Goal: Task Accomplishment & Management: Manage account settings

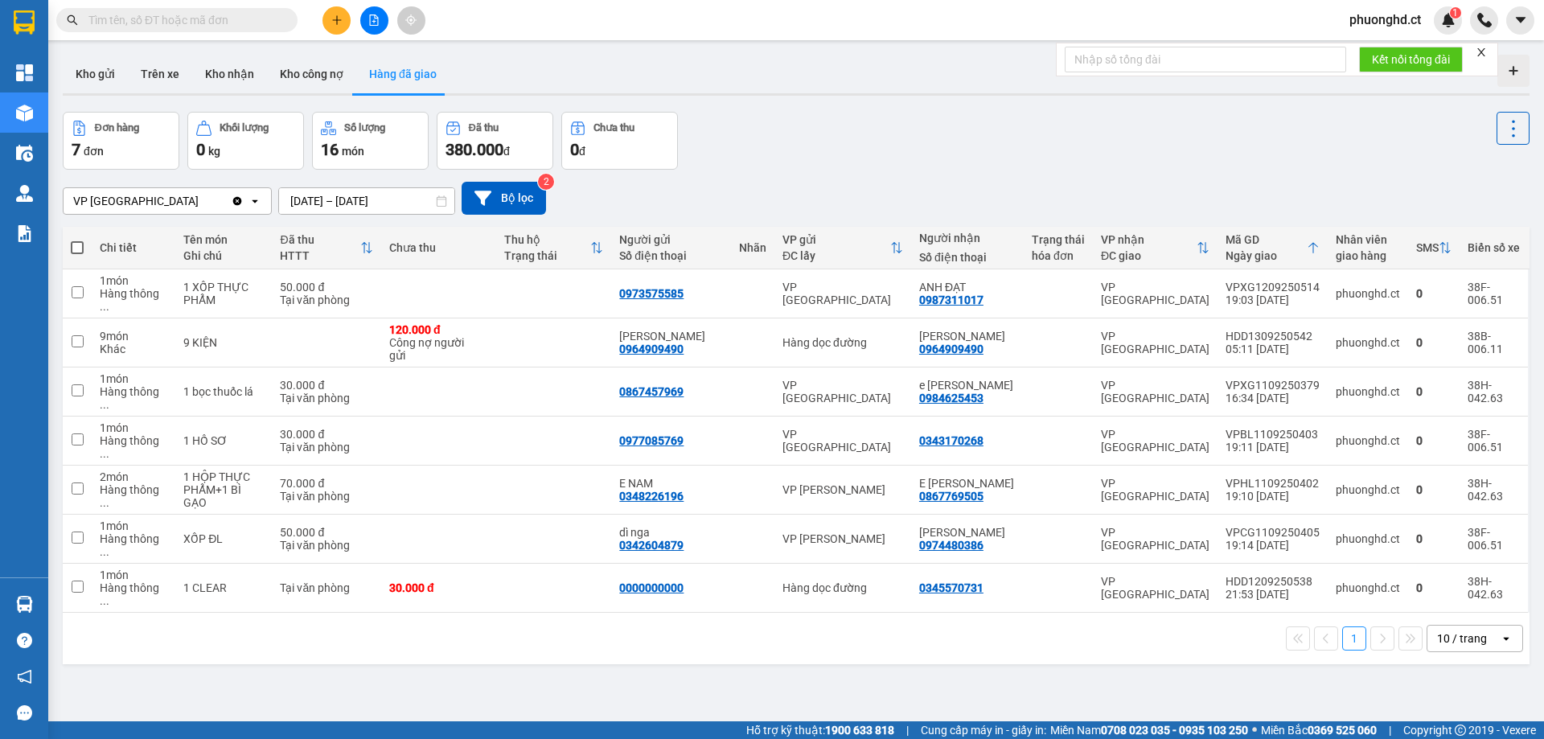
click at [1481, 51] on icon "close" at bounding box center [1481, 52] width 8 height 8
click at [158, 73] on button "Trên xe" at bounding box center [160, 74] width 64 height 39
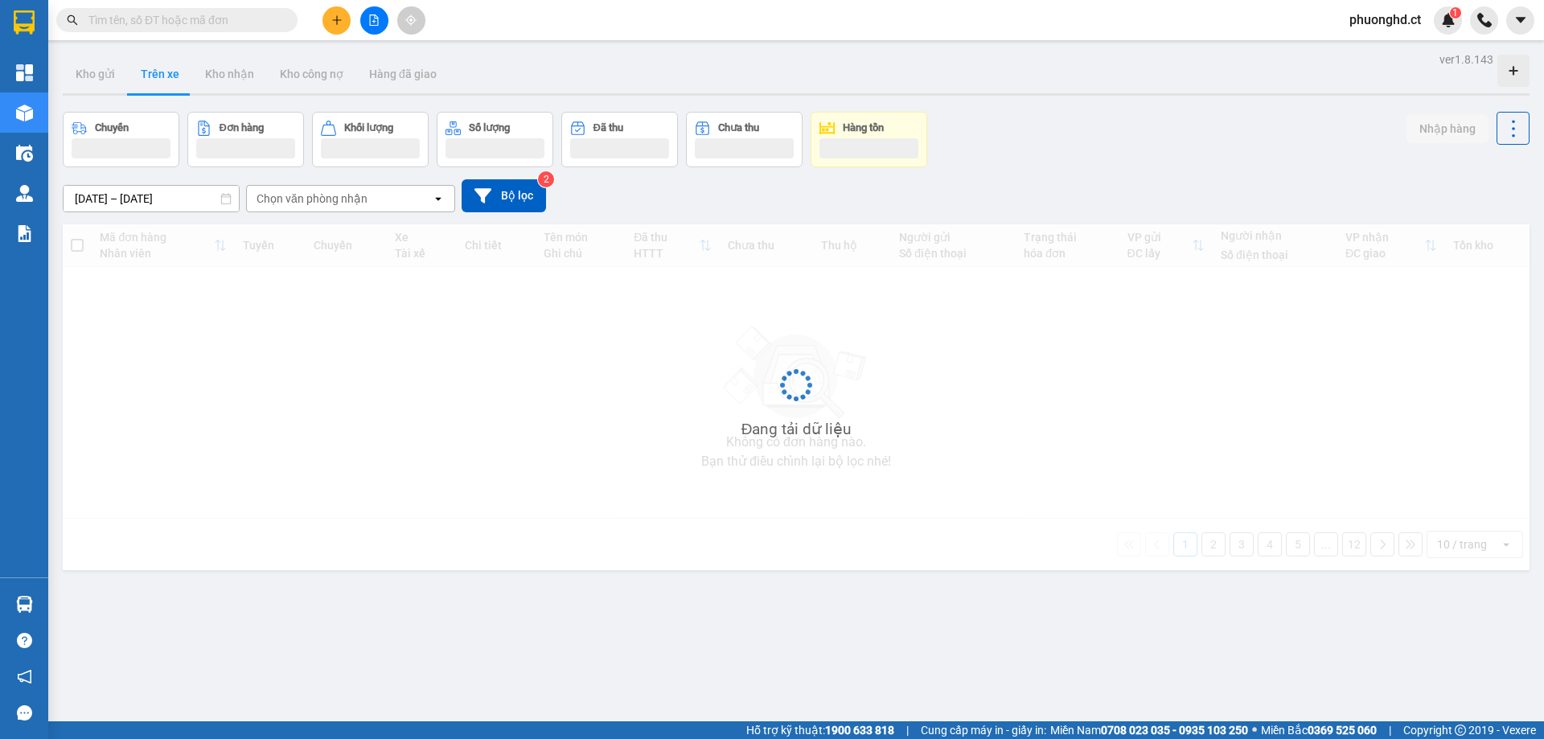
click at [325, 205] on div "Chọn văn phòng nhận" at bounding box center [312, 199] width 111 height 16
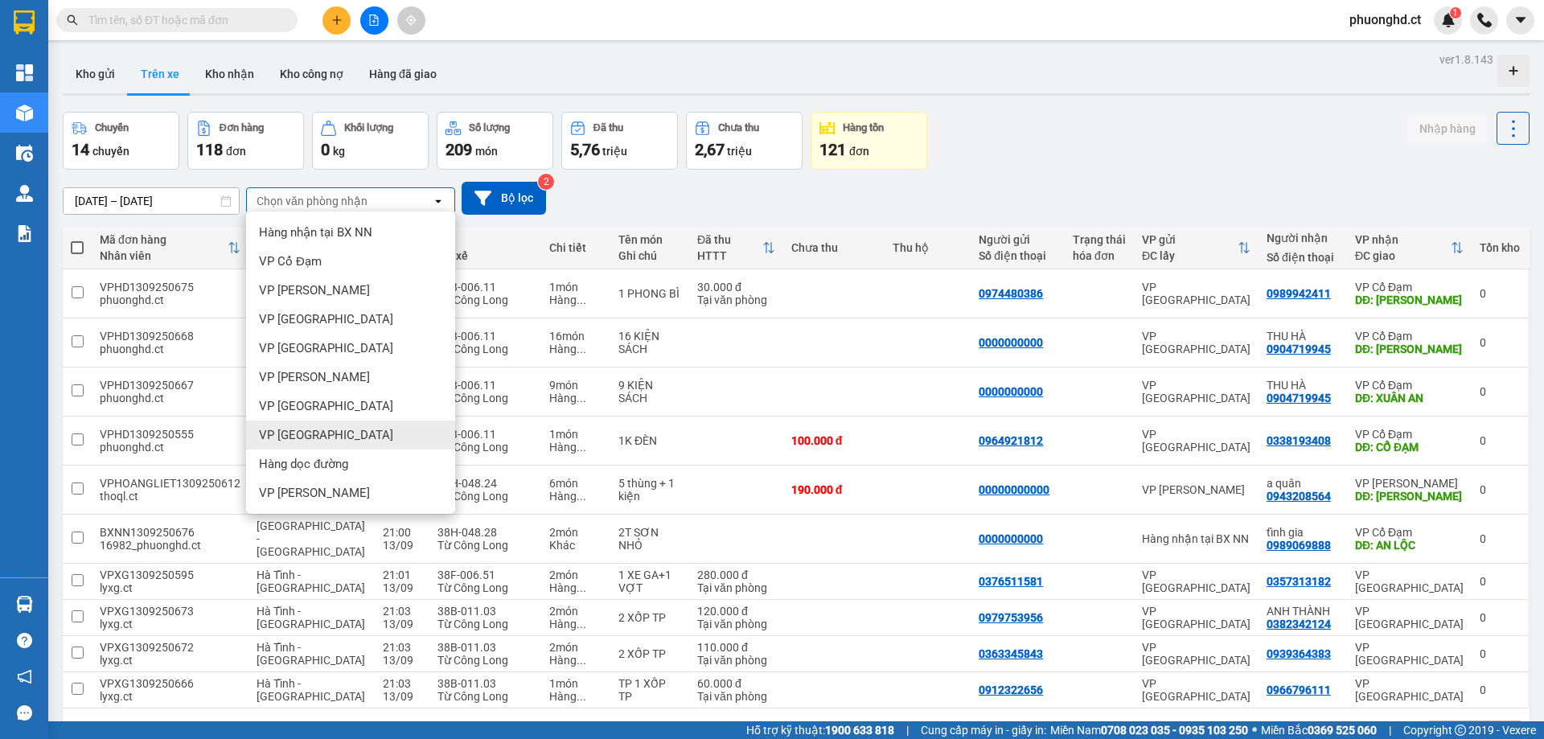
click at [322, 435] on span "VP [GEOGRAPHIC_DATA]" at bounding box center [326, 435] width 134 height 16
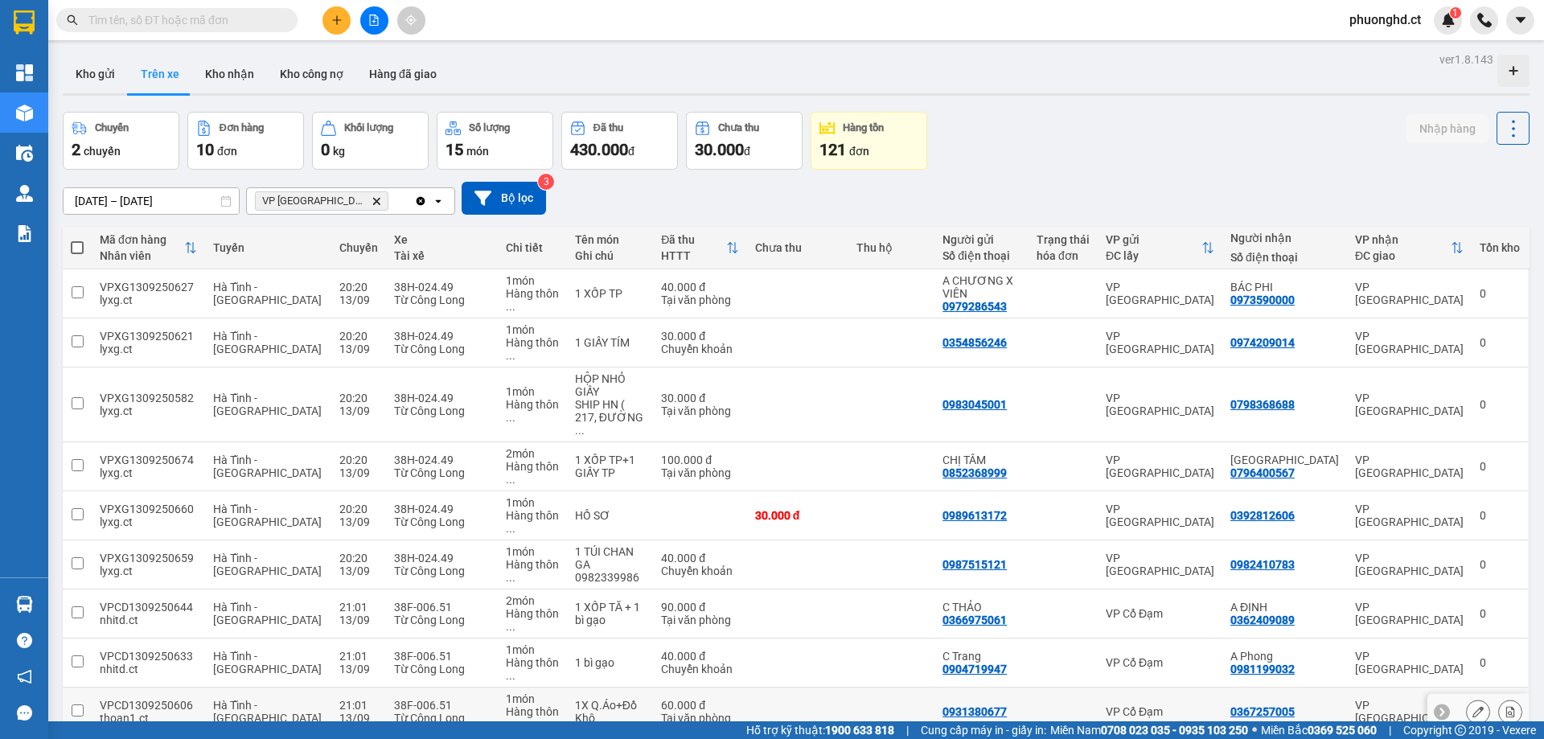
click at [790, 687] on td at bounding box center [797, 711] width 101 height 49
checkbox input "true"
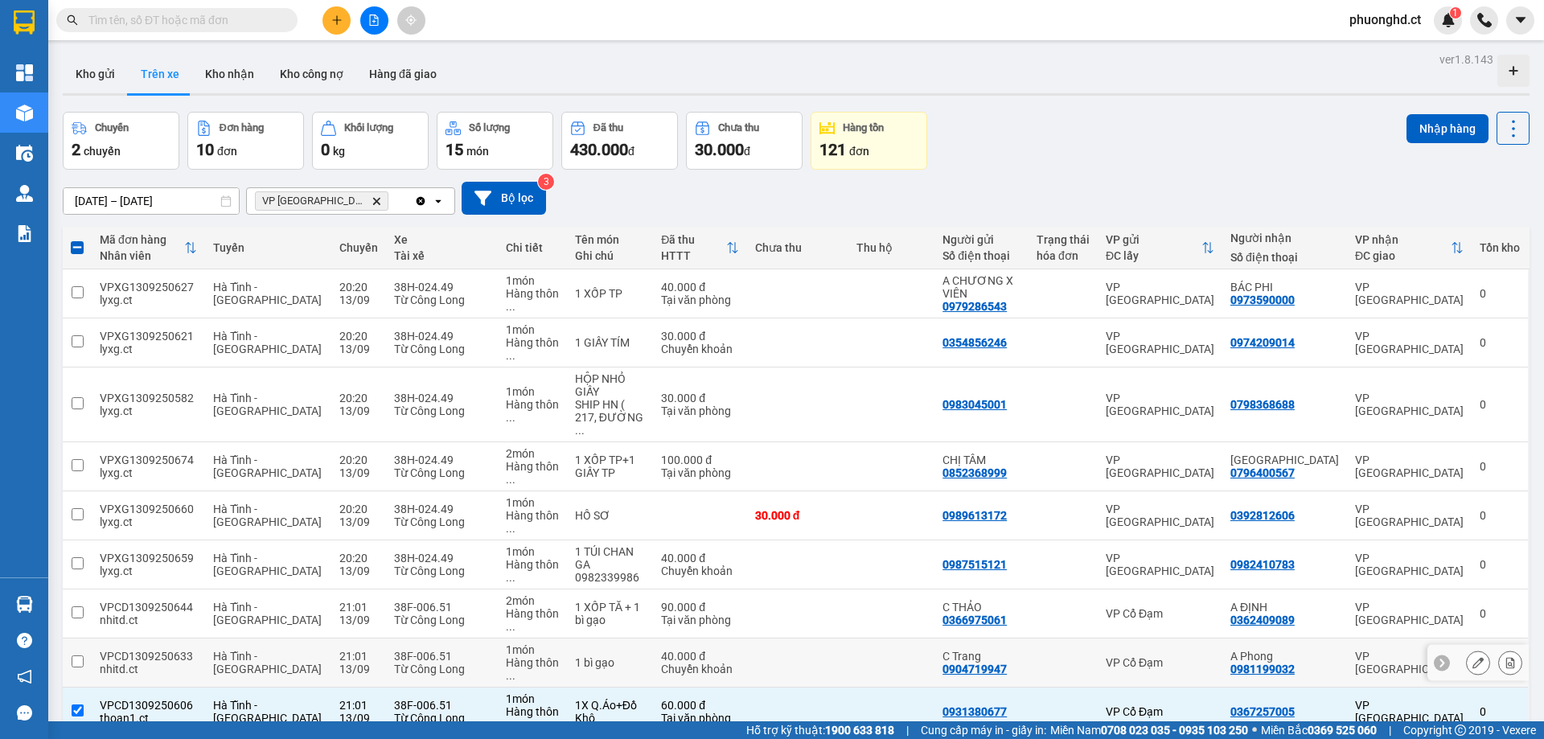
click at [573, 638] on td "1 bì gạo" at bounding box center [610, 662] width 86 height 49
checkbox input "true"
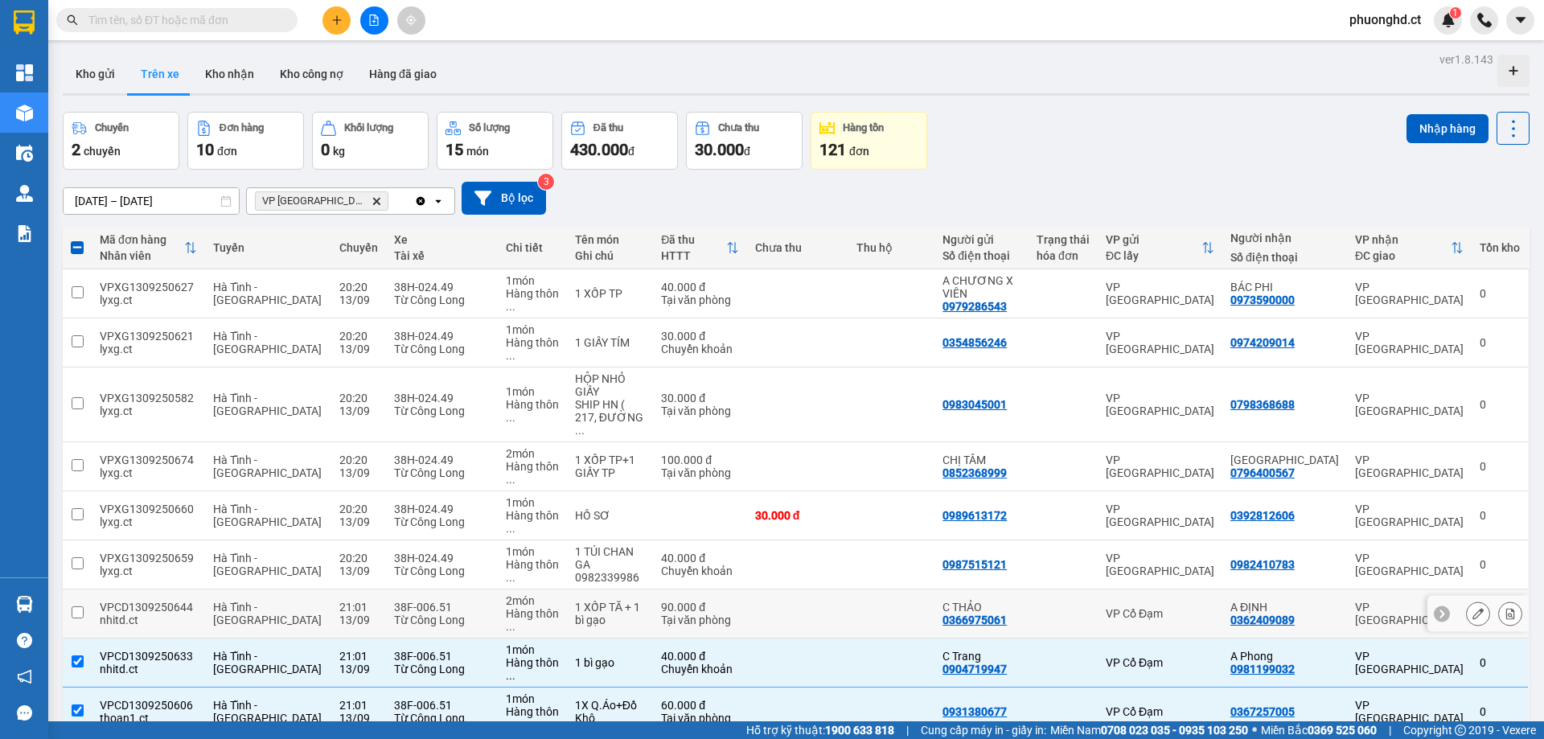
click at [670, 601] on div "90.000 đ" at bounding box center [700, 607] width 78 height 13
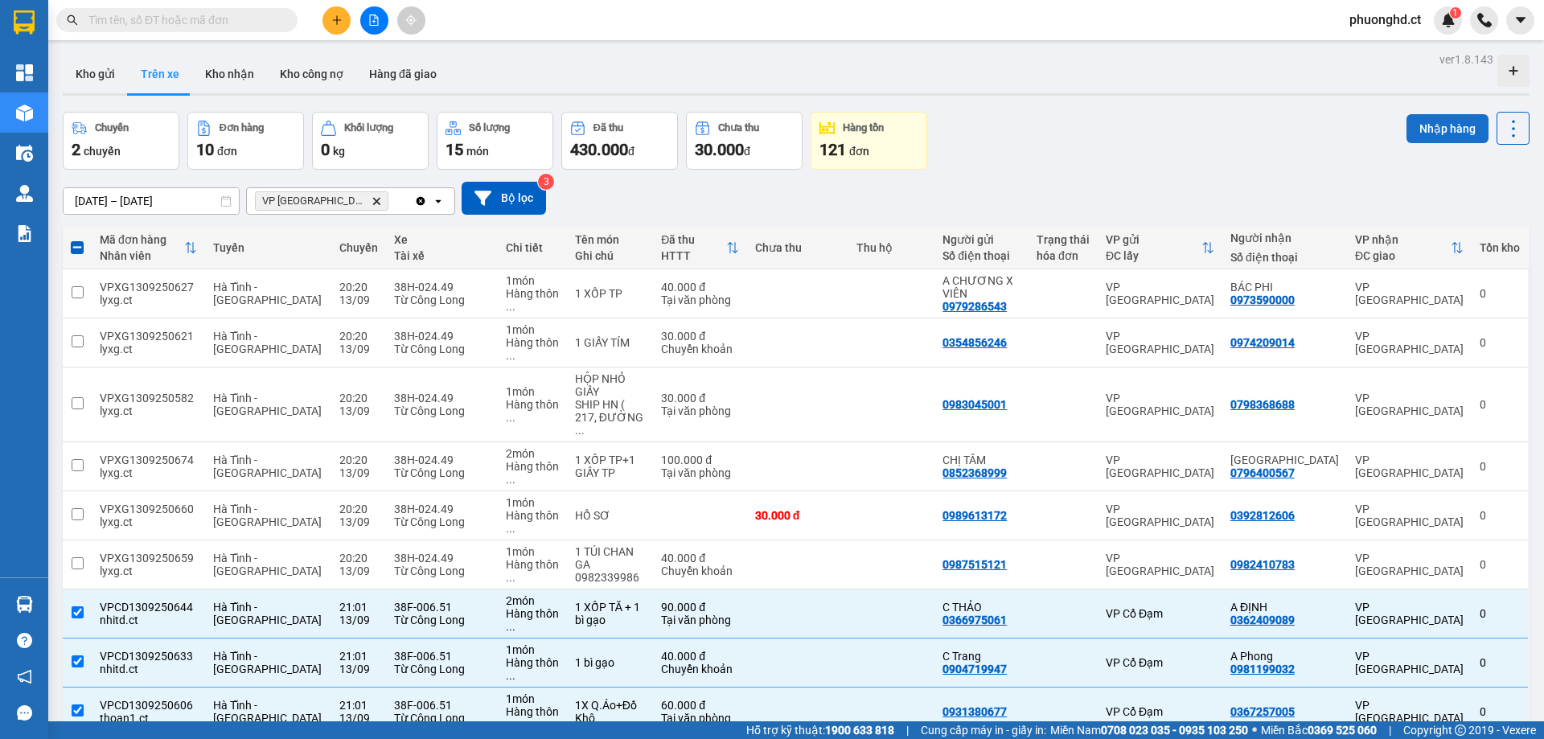
click at [1406, 128] on button "Nhập hàng" at bounding box center [1447, 128] width 82 height 29
checkbox input "false"
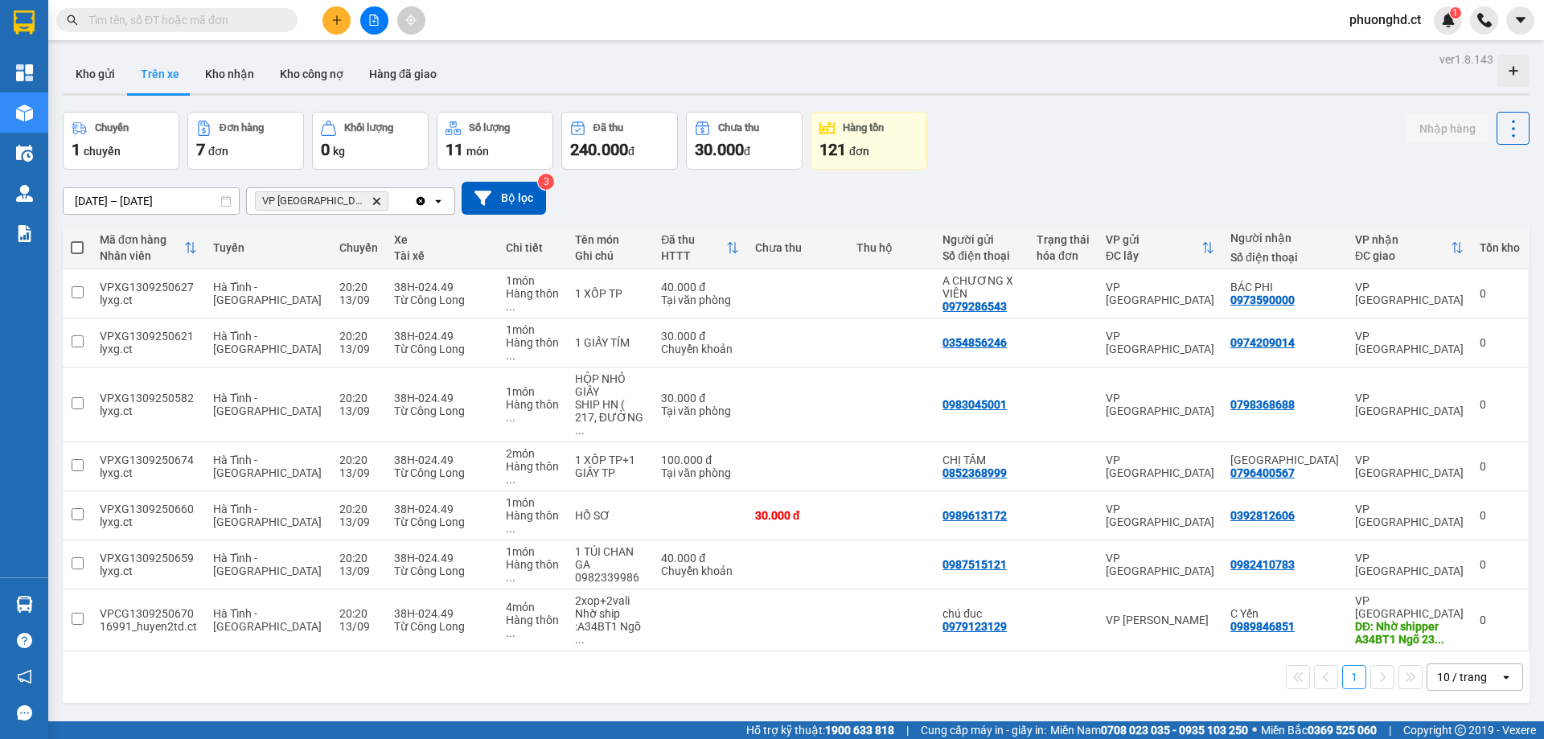
click at [755, 653] on div "ver 1.8.143 Kho gửi Trên xe Kho nhận Kho công nợ Hàng đã giao Chuyến 1 chuyến Đ…" at bounding box center [796, 417] width 1480 height 739
click at [747, 589] on td at bounding box center [700, 620] width 94 height 62
checkbox input "true"
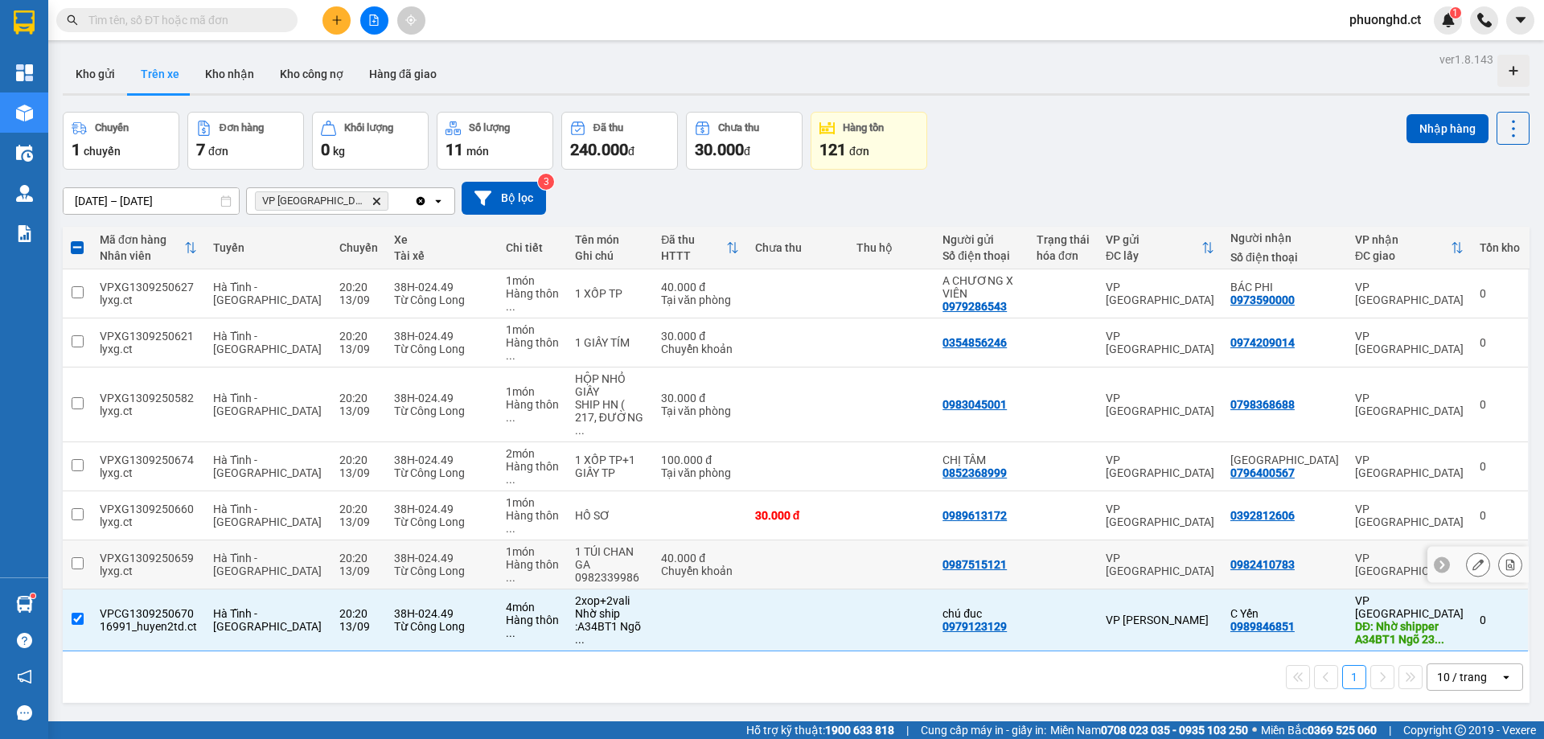
click at [640, 540] on td "1 TÚI CHAN GA 0982339986" at bounding box center [610, 564] width 86 height 49
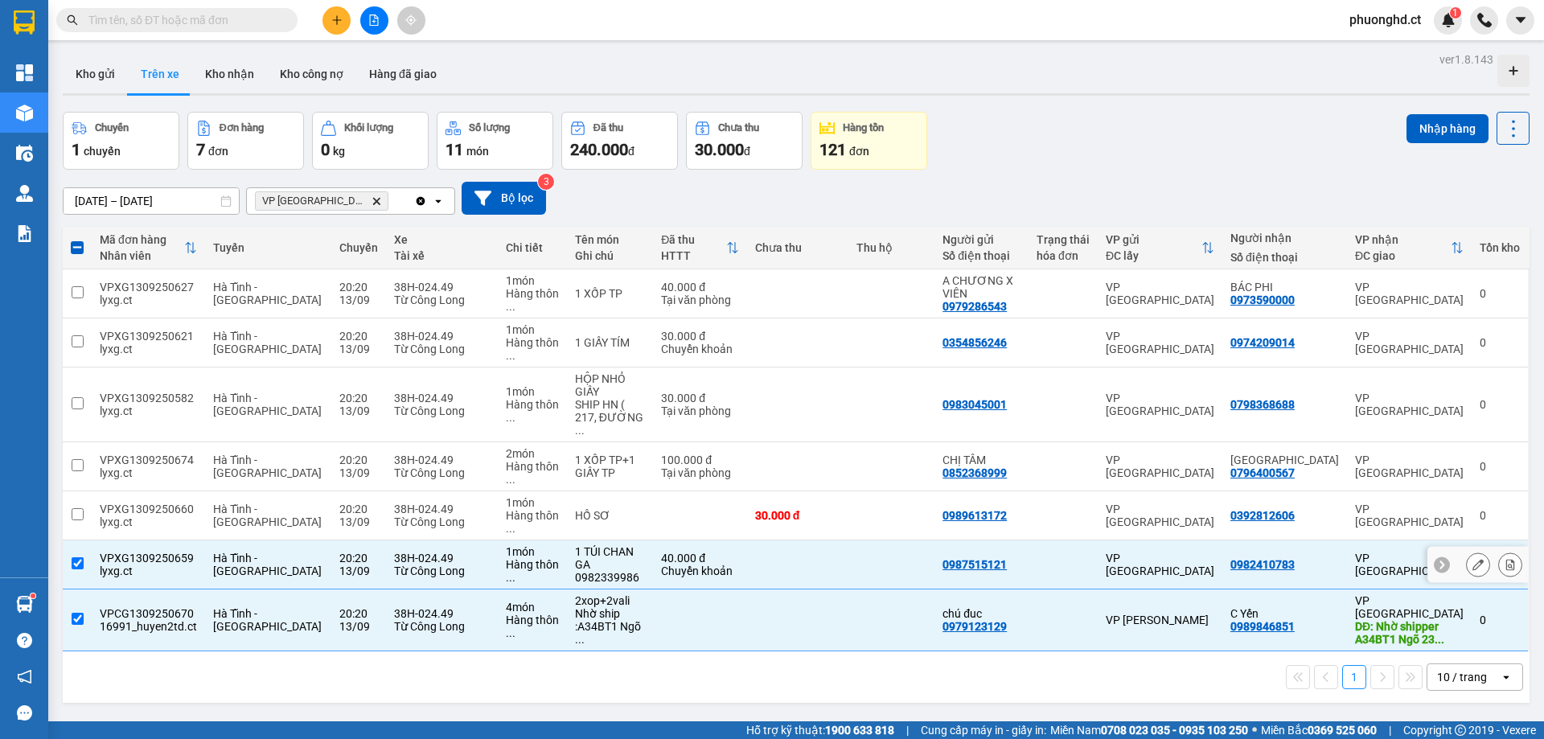
checkbox input "true"
click at [658, 491] on td at bounding box center [700, 515] width 94 height 49
checkbox input "true"
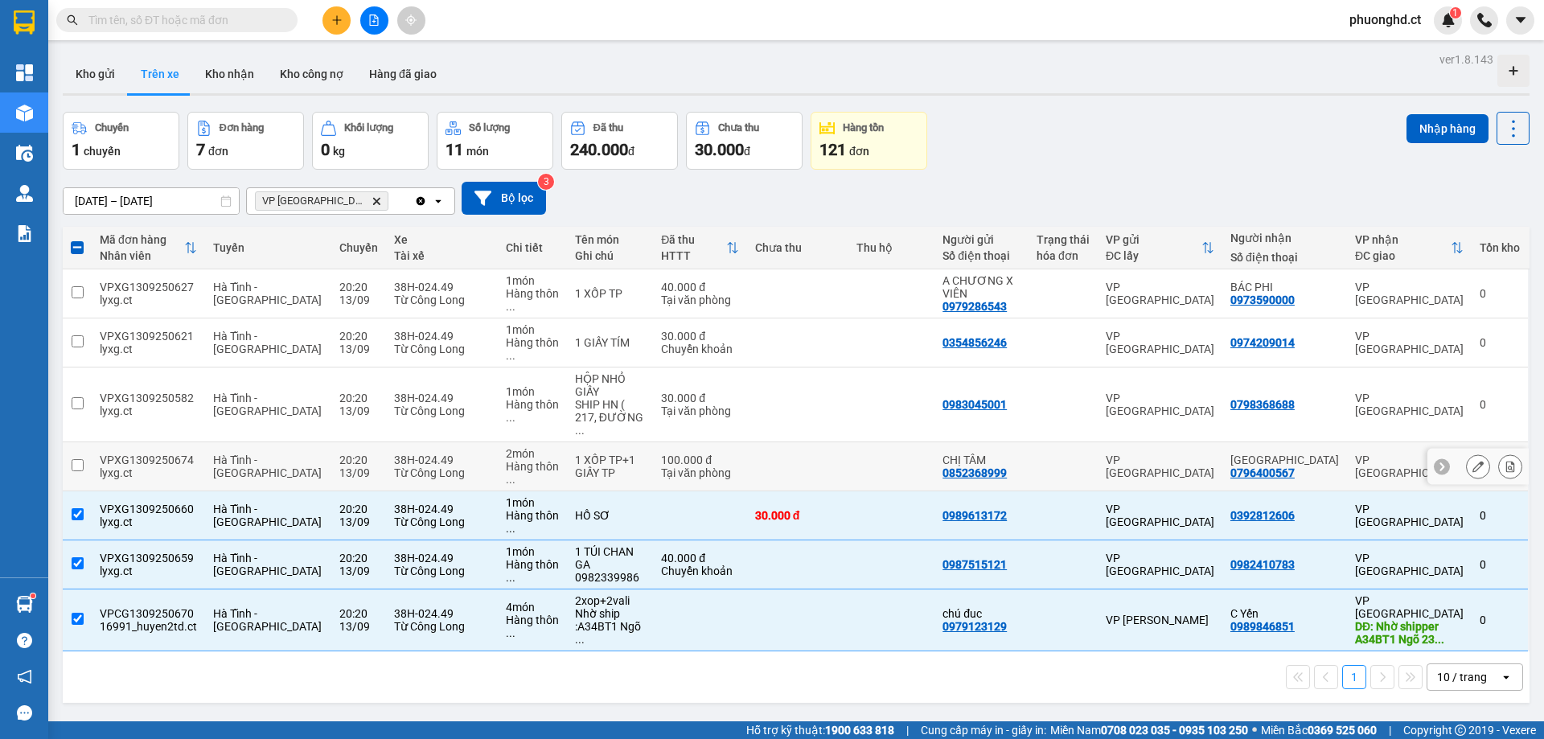
click at [804, 442] on td at bounding box center [797, 466] width 101 height 49
checkbox input "true"
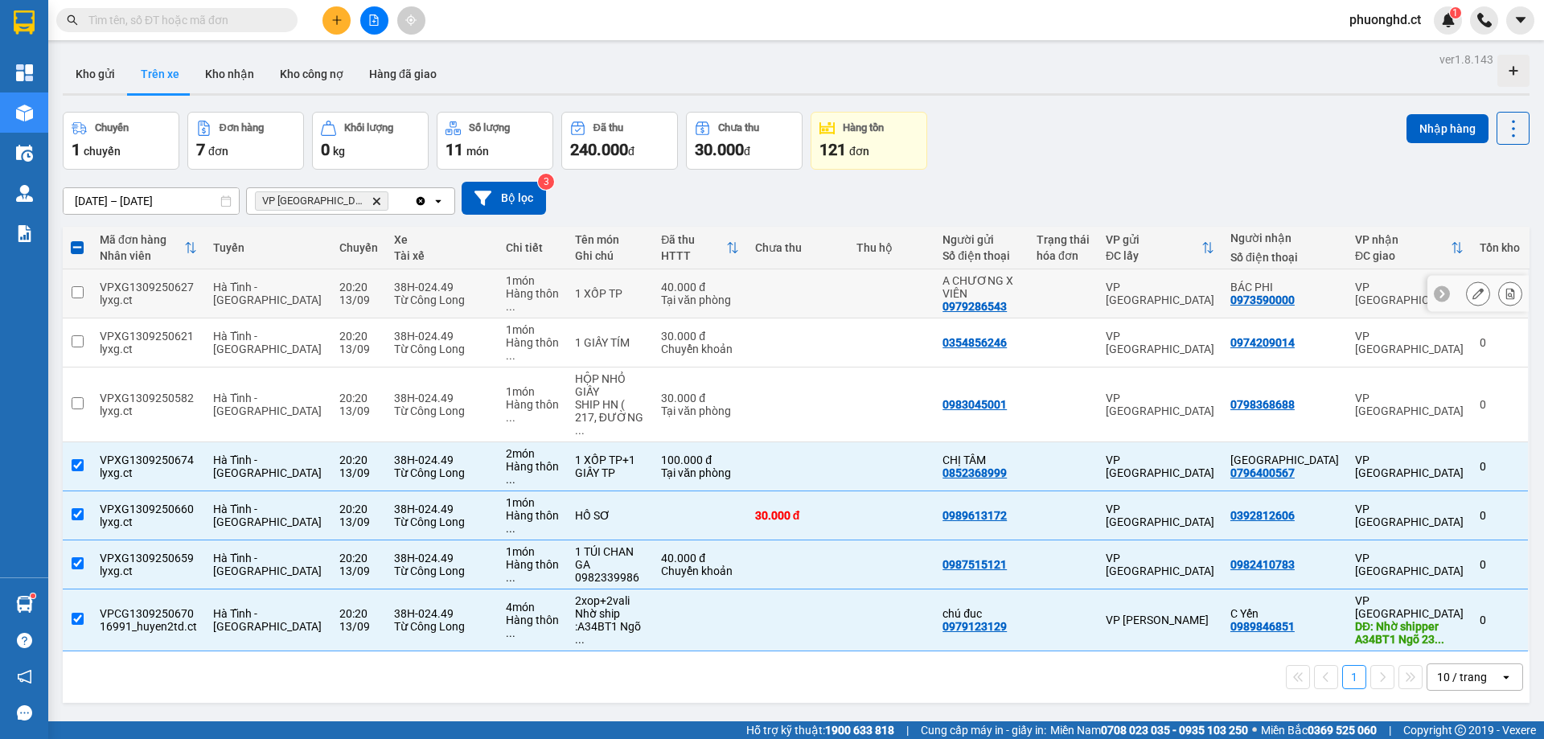
click at [859, 307] on tr "VPXG1309250627 lyxg.ct [GEOGRAPHIC_DATA] - [GEOGRAPHIC_DATA] 20:20 [DATE] 38H-0…" at bounding box center [796, 293] width 1467 height 49
checkbox input "true"
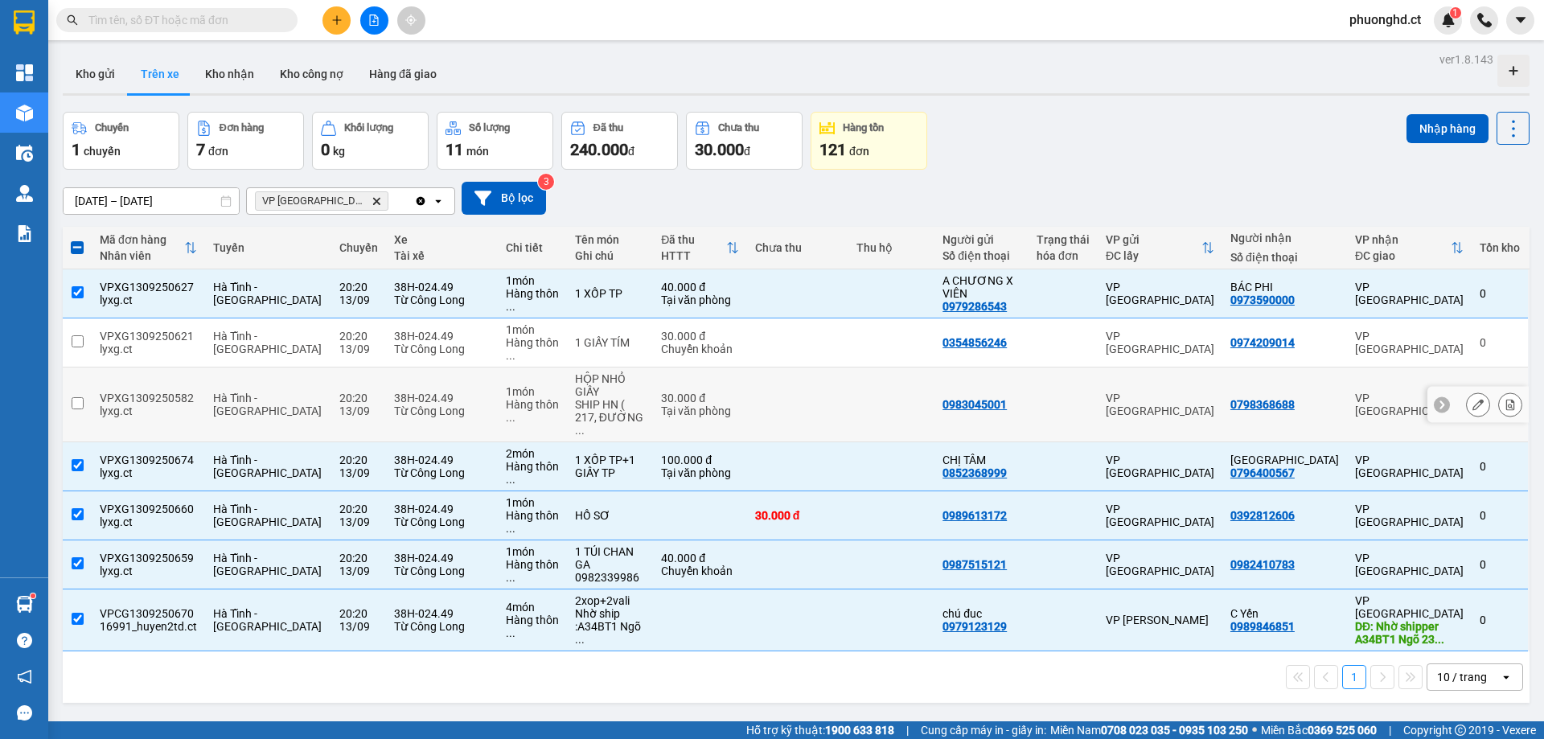
click at [879, 389] on td at bounding box center [891, 404] width 86 height 75
checkbox input "true"
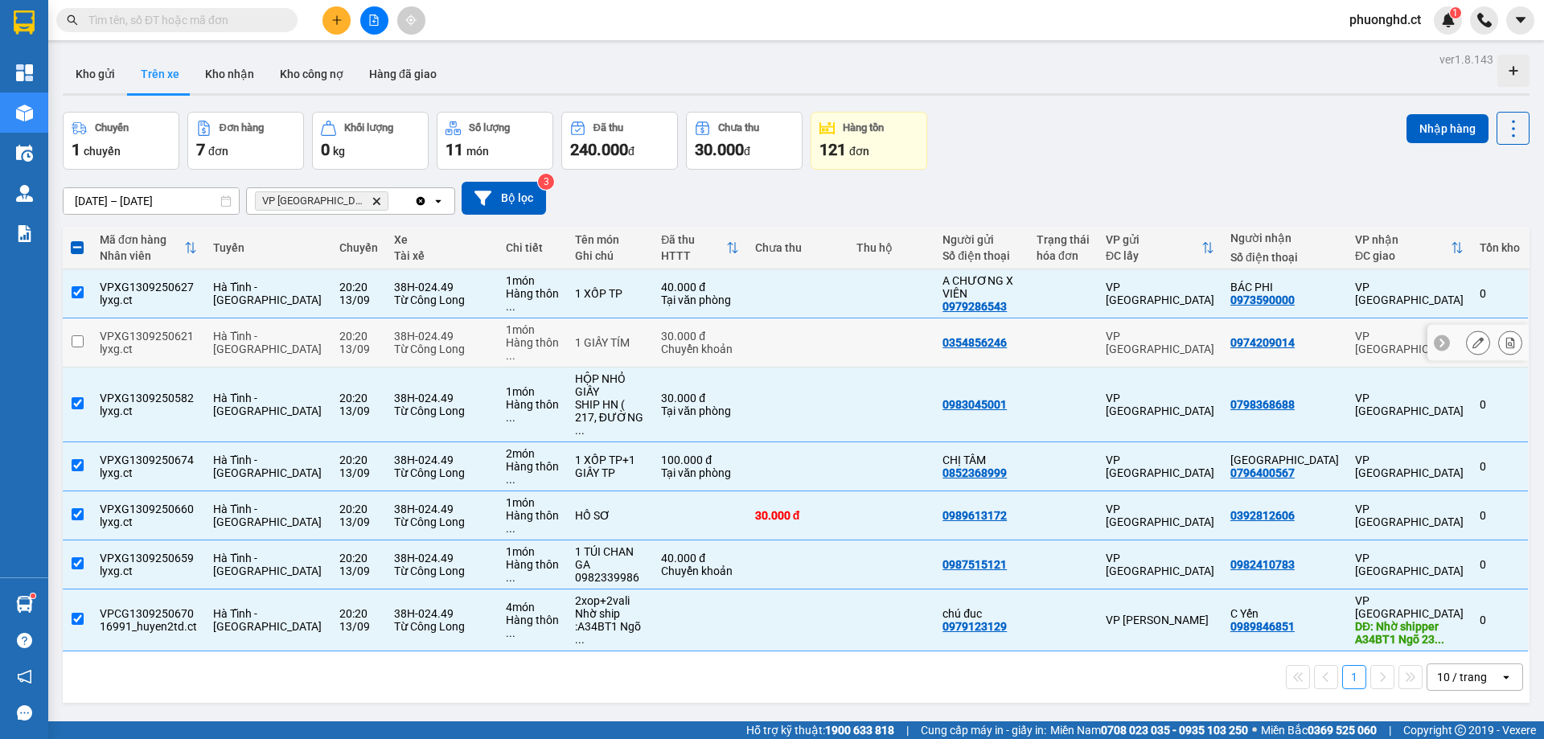
click at [880, 351] on td at bounding box center [891, 342] width 86 height 49
checkbox input "true"
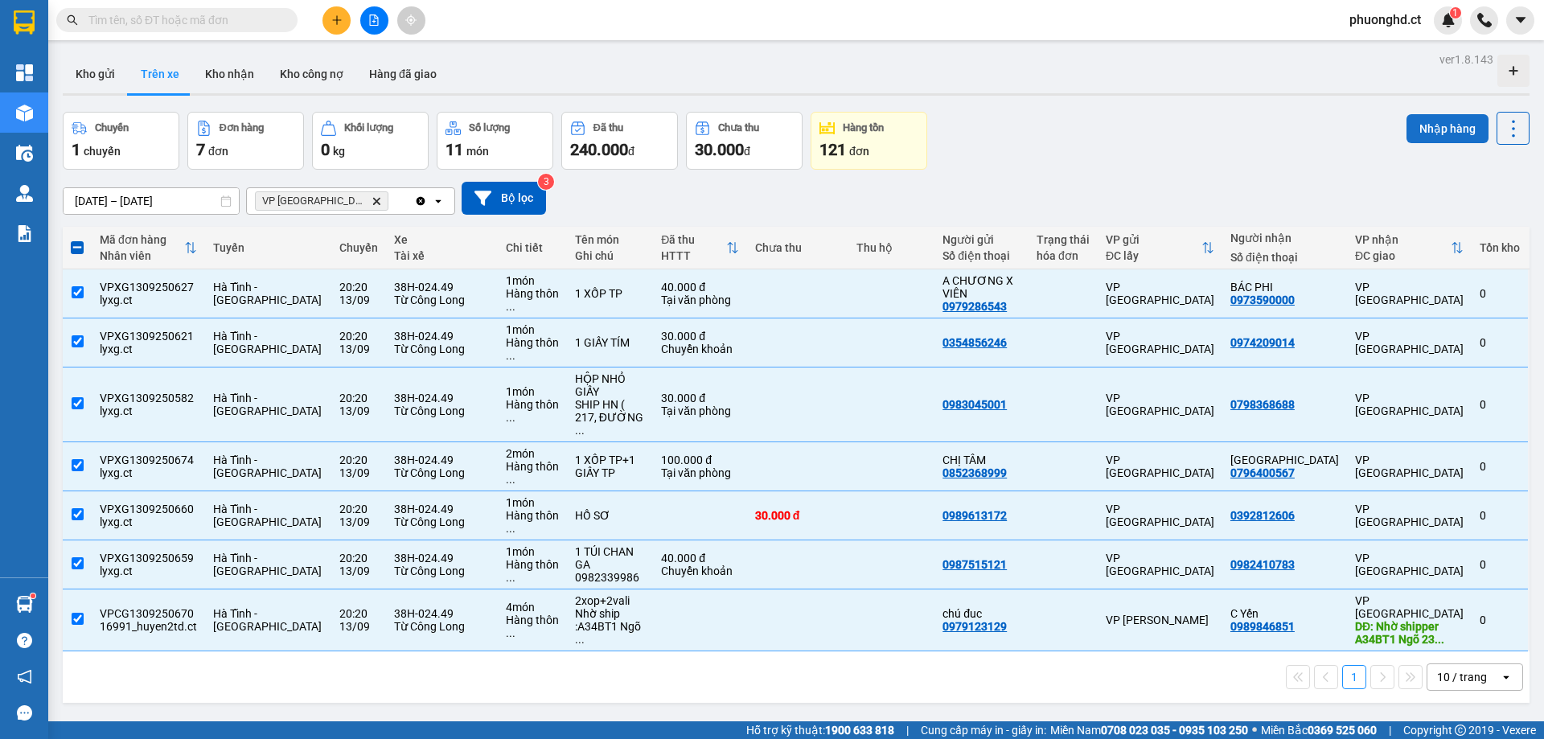
click at [1406, 131] on button "Nhập hàng" at bounding box center [1447, 128] width 82 height 29
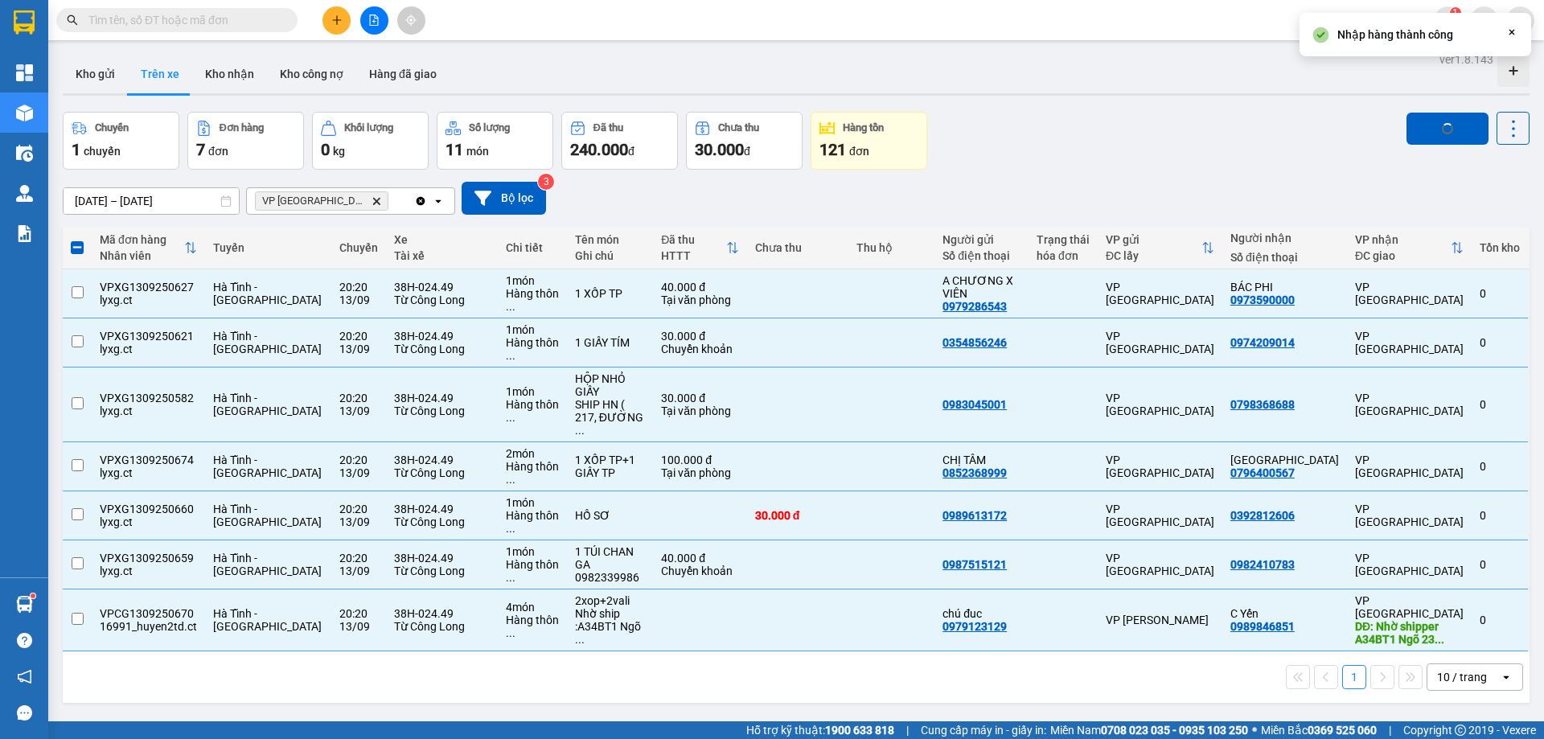
checkbox input "false"
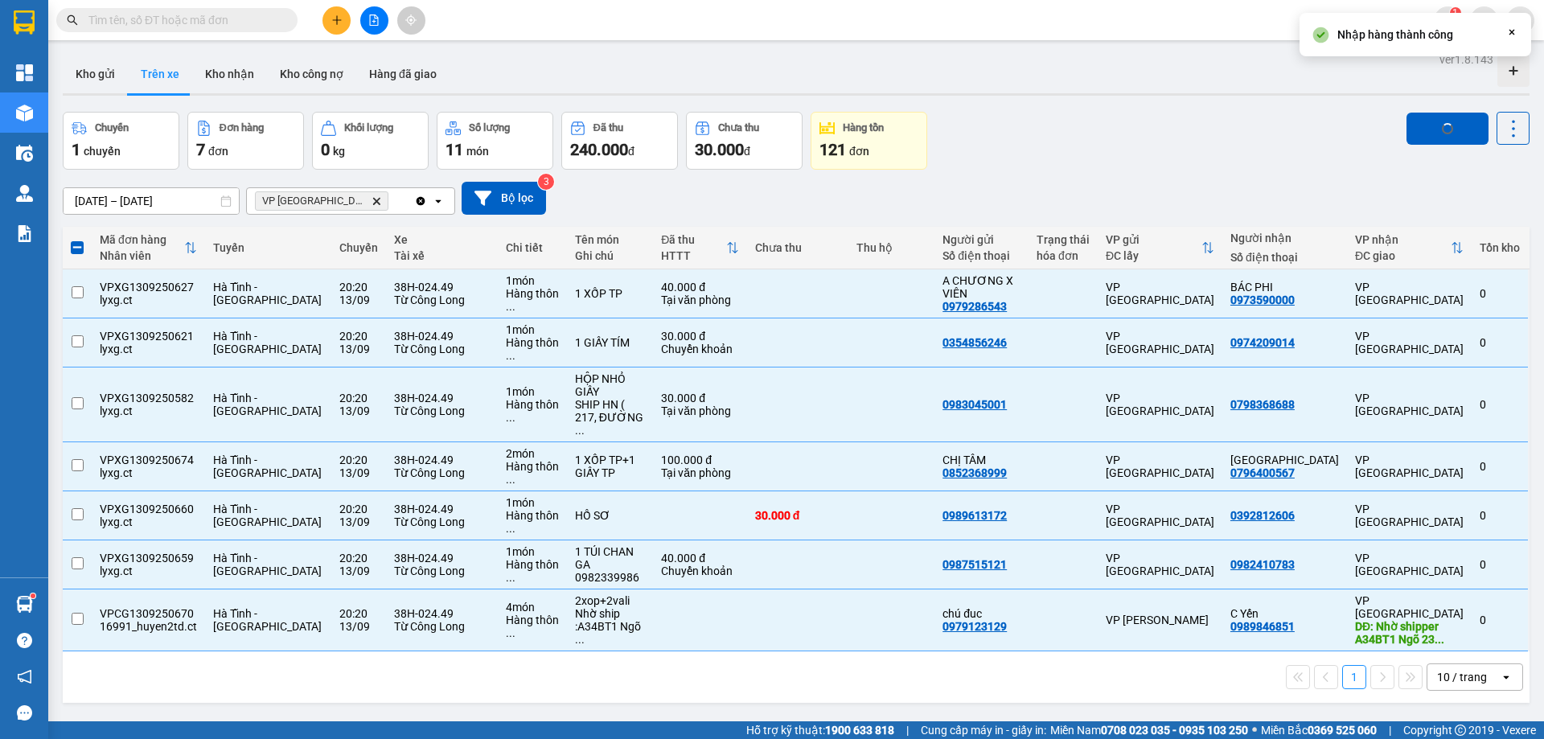
checkbox input "false"
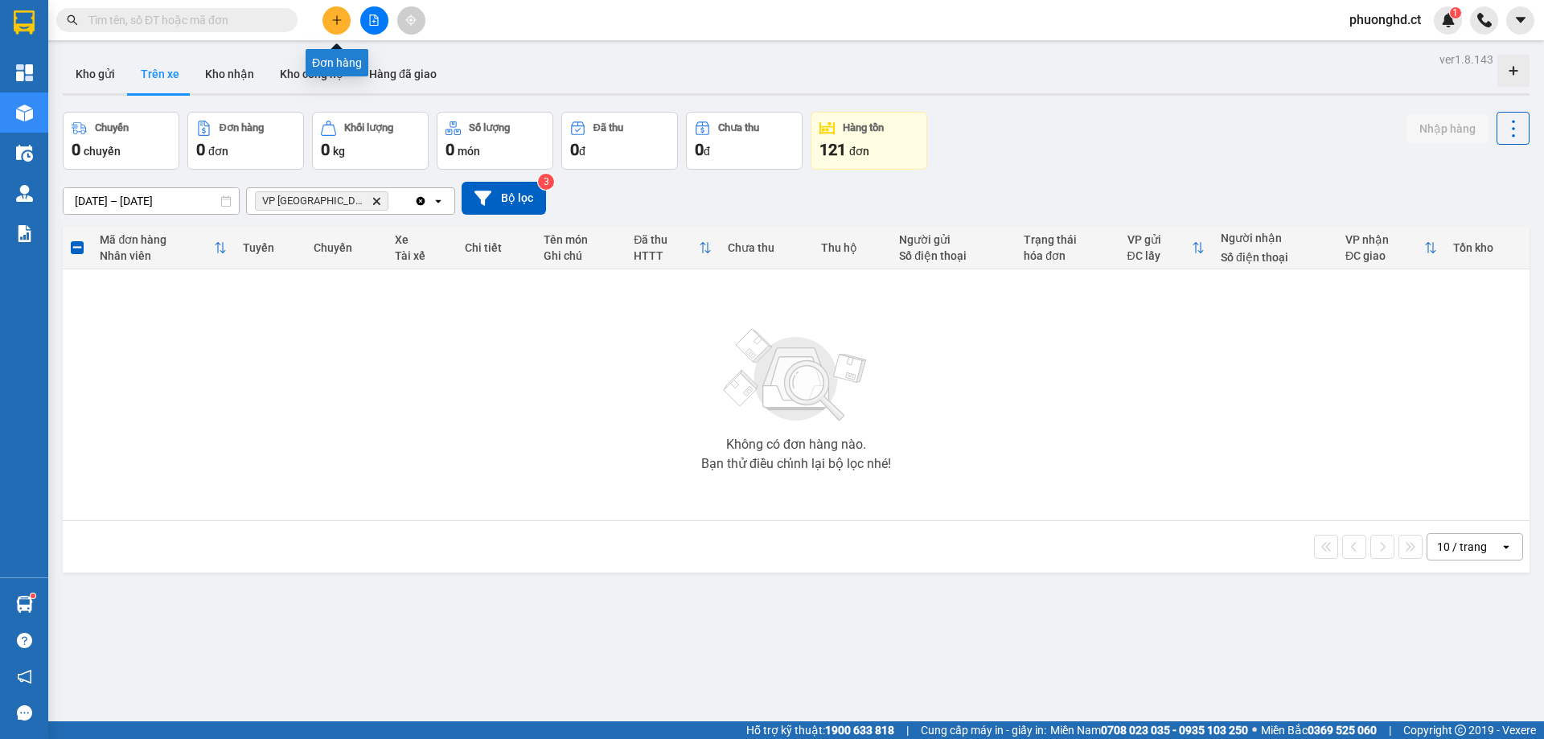
click at [347, 18] on button at bounding box center [336, 20] width 28 height 28
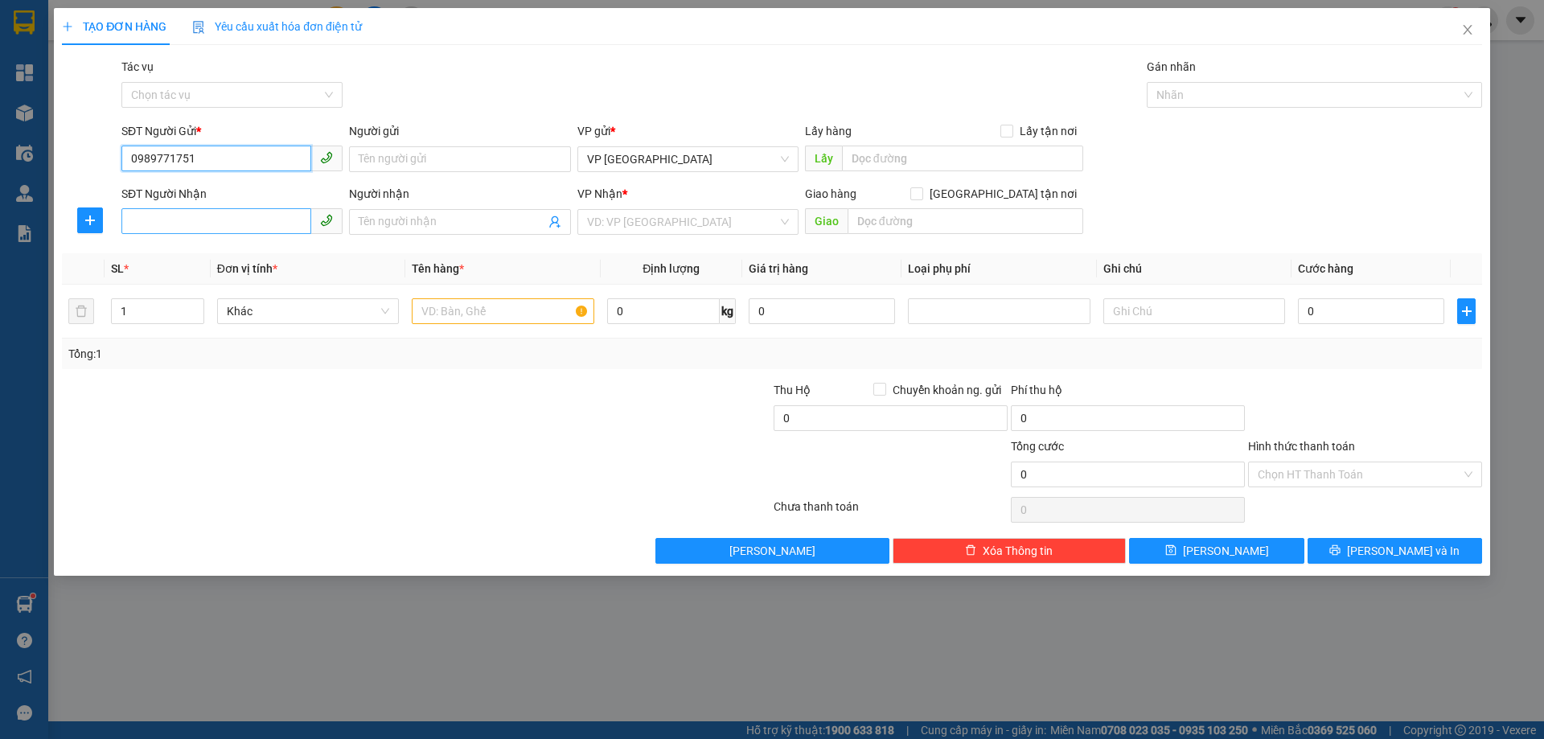
type input "0989771751"
click at [244, 227] on input "SĐT Người Nhận" at bounding box center [216, 221] width 190 height 26
type input "0988541483"
click at [745, 228] on input "search" at bounding box center [682, 222] width 191 height 24
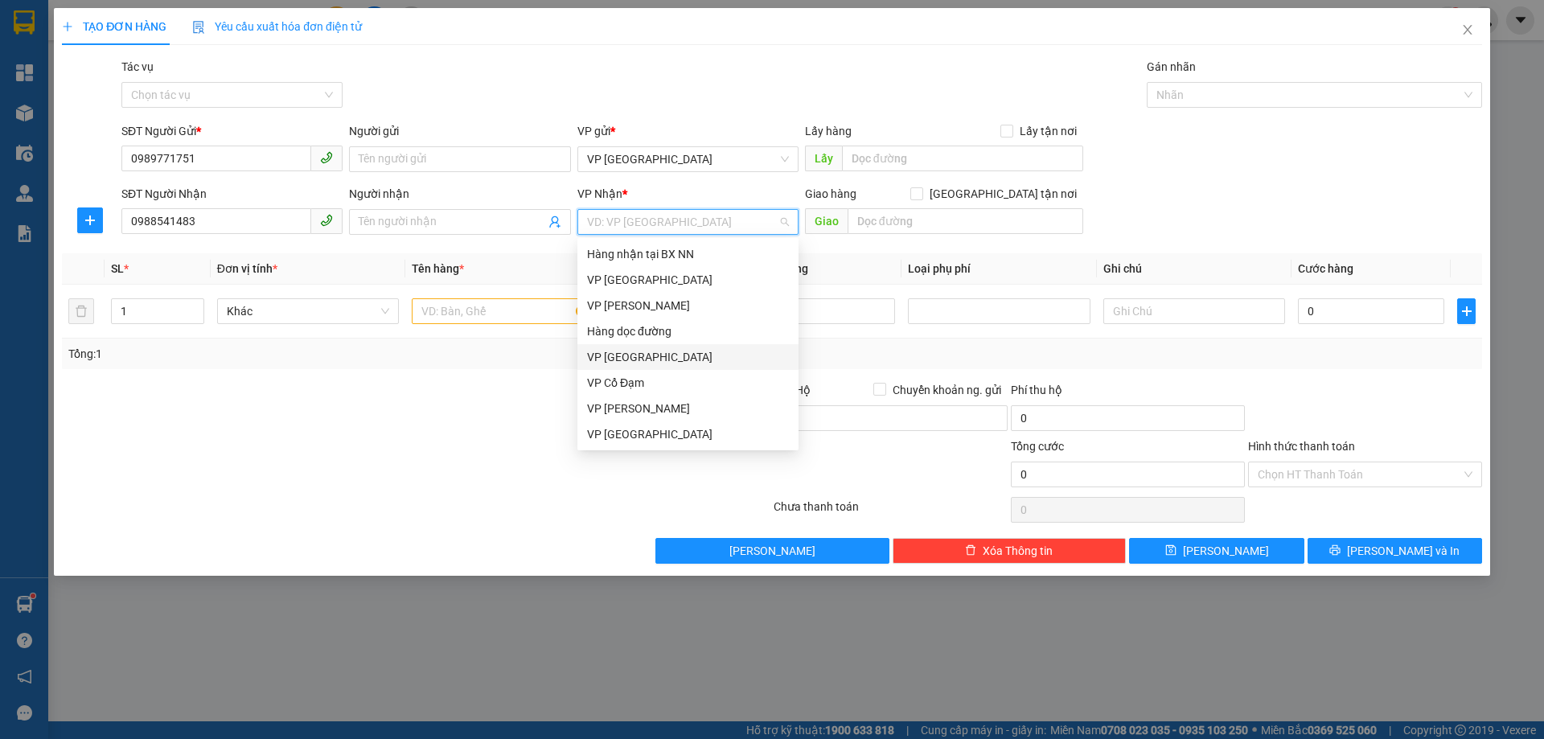
drag, startPoint x: 655, startPoint y: 388, endPoint x: 667, endPoint y: 366, distance: 25.2
click at [667, 366] on div "Hàng nhận tại BX NN VP Mỹ Đình VP Hoàng Liệt Hàng dọc đường VP [GEOGRAPHIC_DATA…" at bounding box center [687, 369] width 221 height 257
click at [667, 366] on div "VP [GEOGRAPHIC_DATA]" at bounding box center [687, 357] width 221 height 26
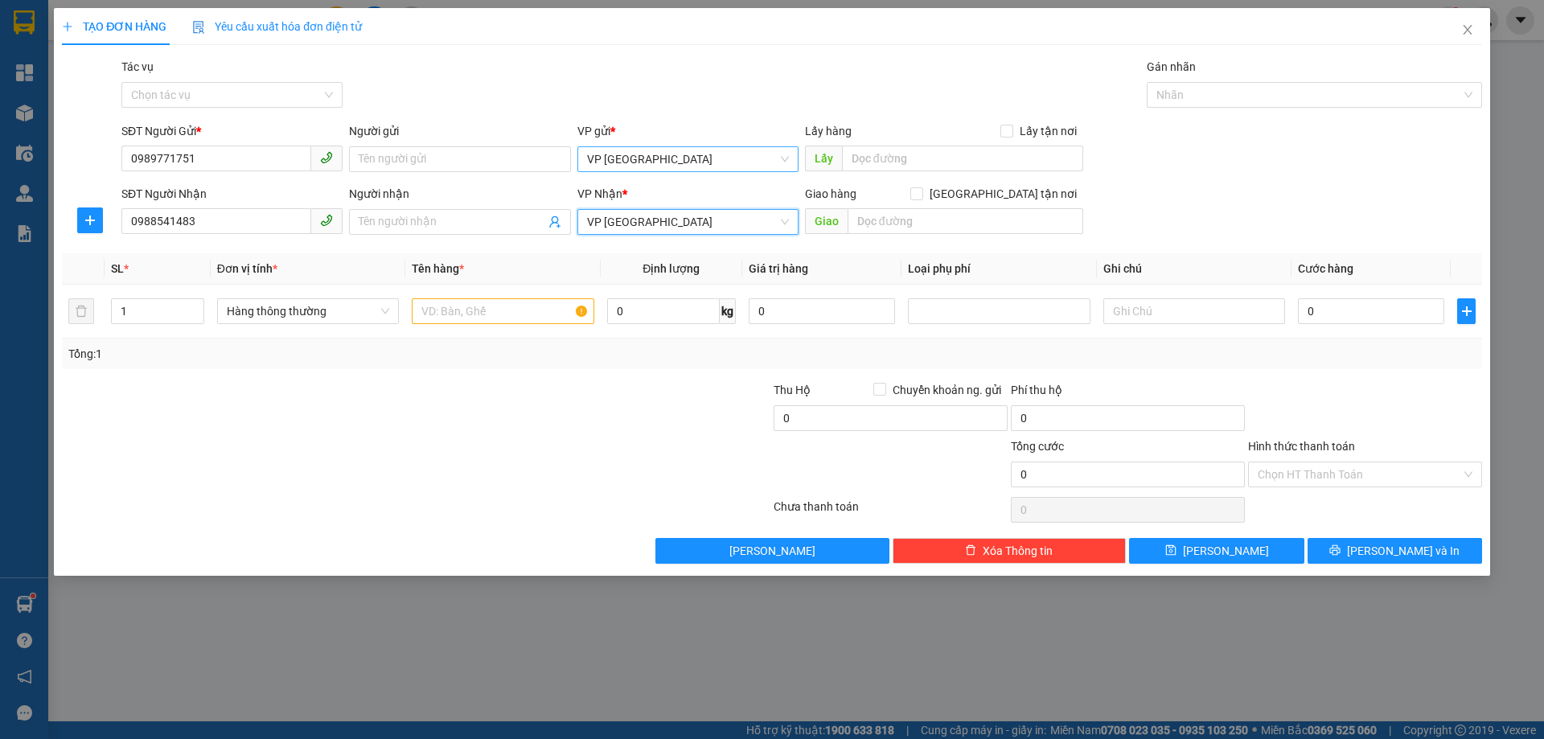
click at [693, 160] on span "VP [GEOGRAPHIC_DATA]" at bounding box center [688, 159] width 202 height 24
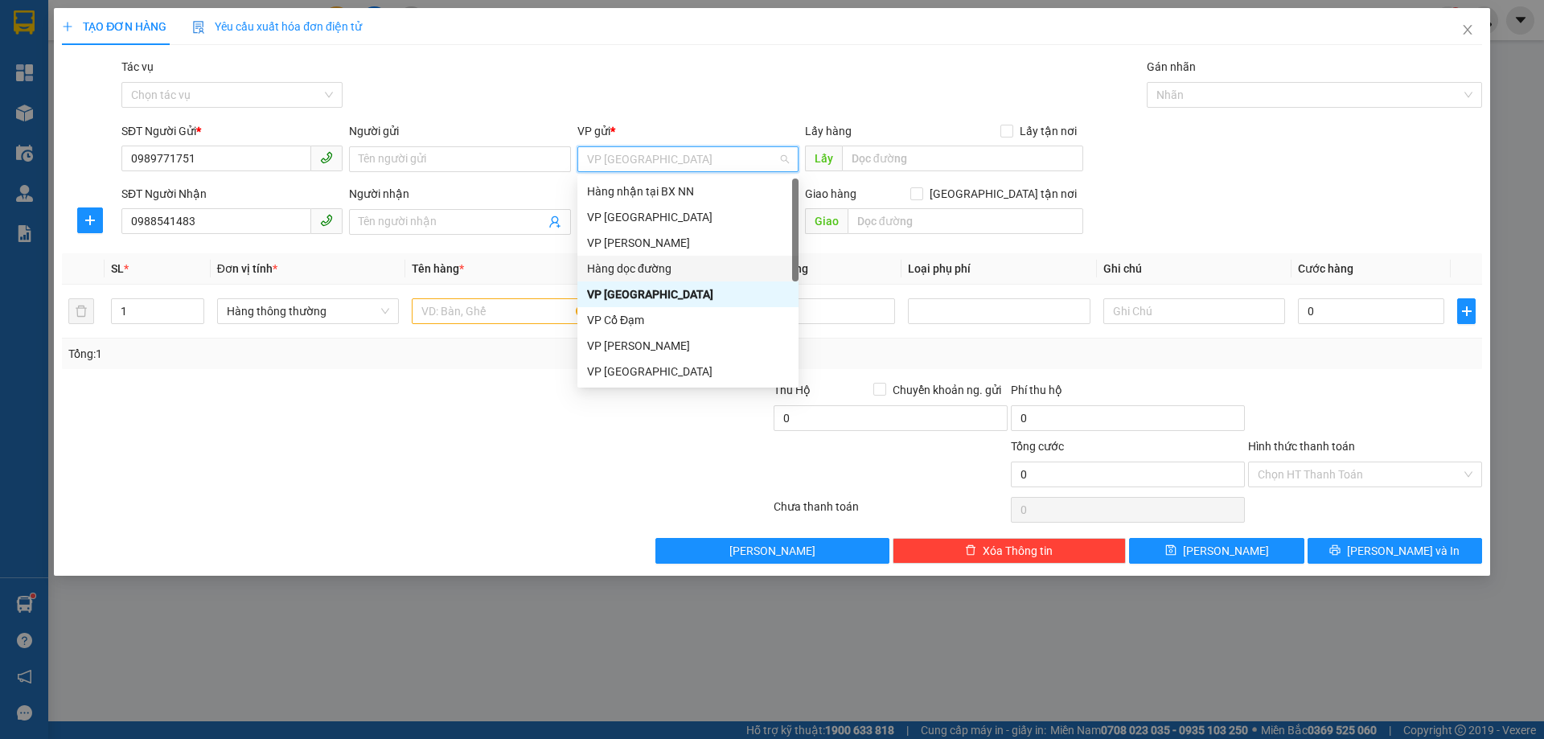
click at [661, 274] on div "Hàng dọc đường" at bounding box center [688, 269] width 202 height 18
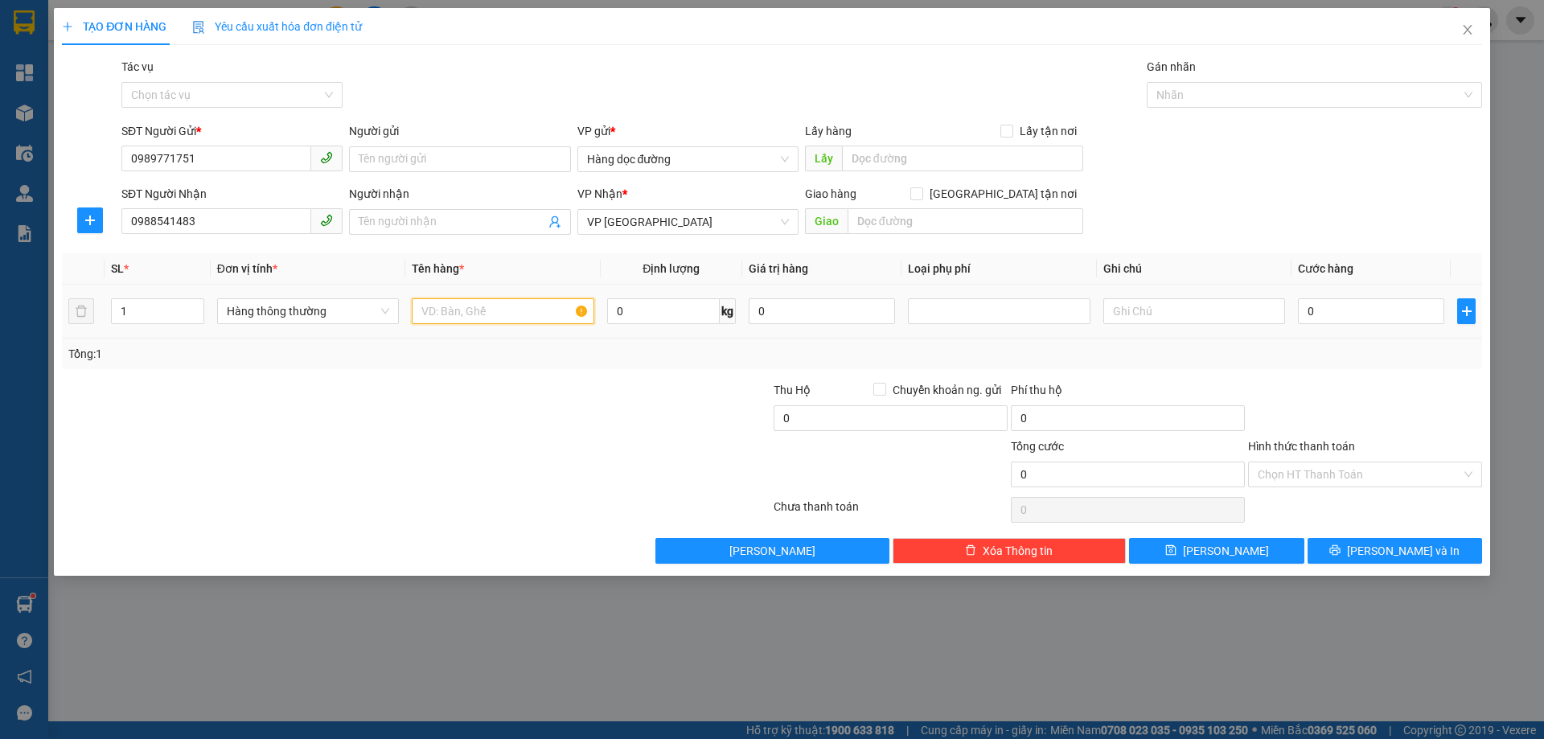
click at [465, 306] on input "text" at bounding box center [503, 311] width 182 height 26
type input "1 XỐP"
click at [1349, 308] on input "0" at bounding box center [1371, 311] width 146 height 26
type input "90"
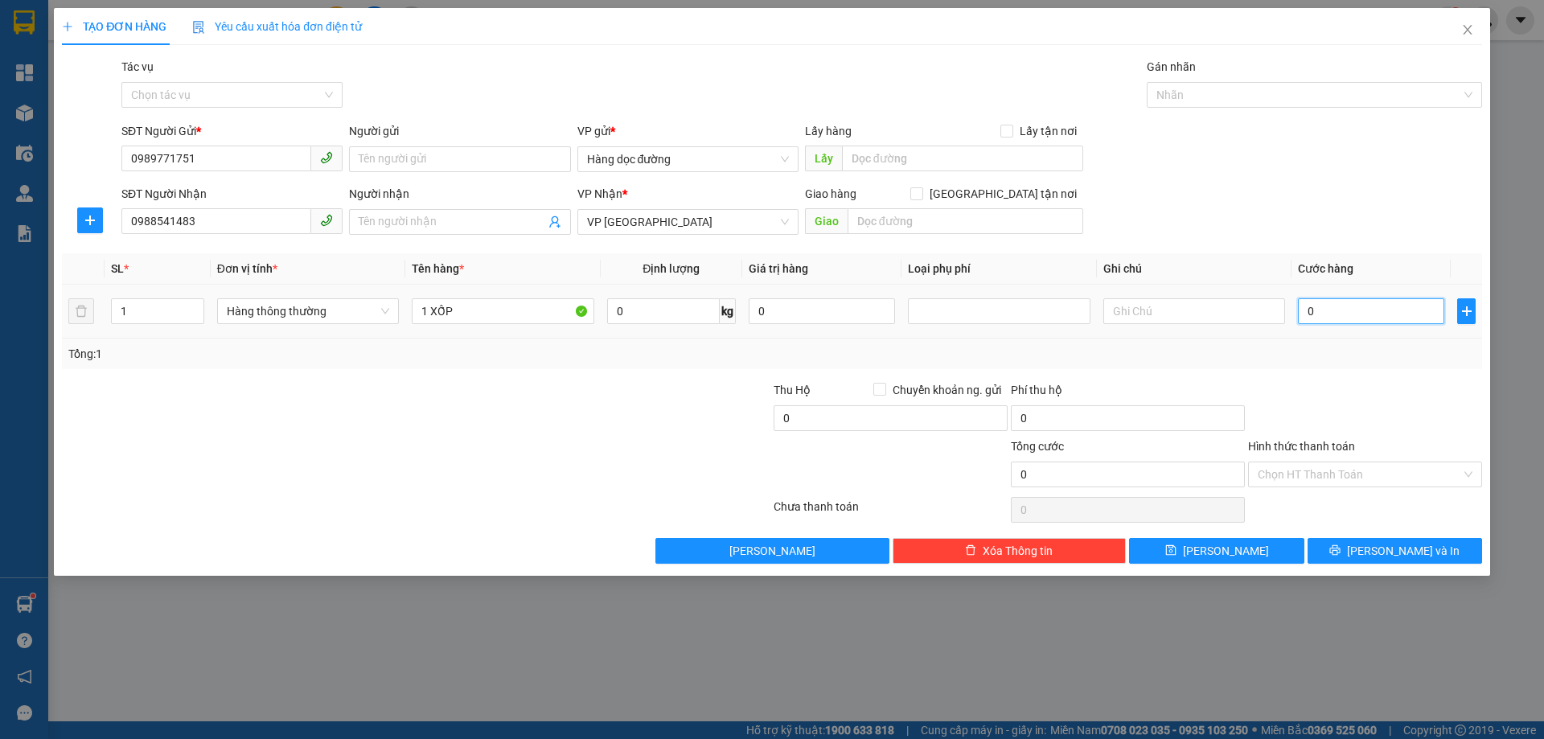
type input "90"
type input "90.000"
click at [143, 84] on input "Tác vụ" at bounding box center [226, 95] width 191 height 24
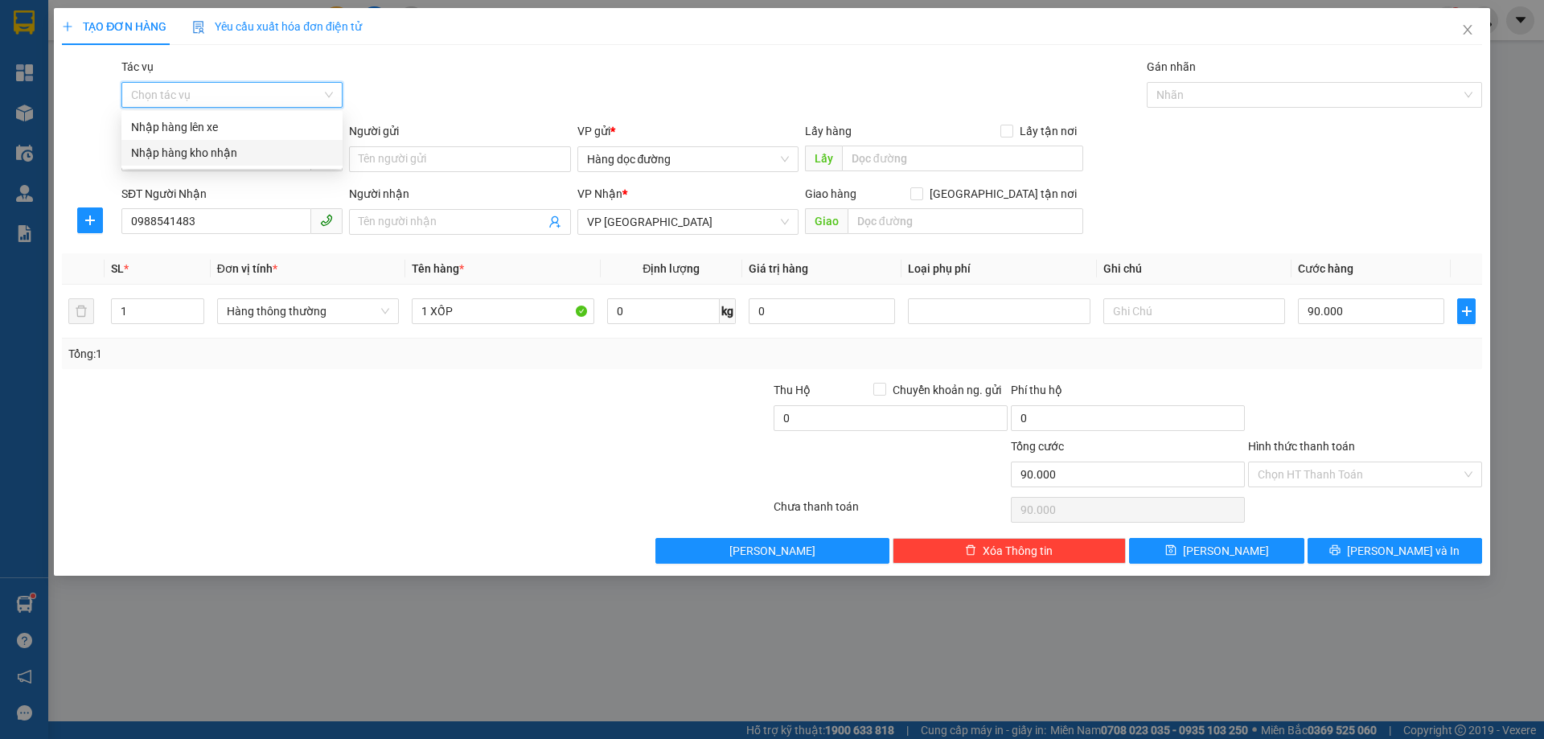
click at [170, 147] on div "Nhập hàng kho nhận" at bounding box center [232, 153] width 202 height 18
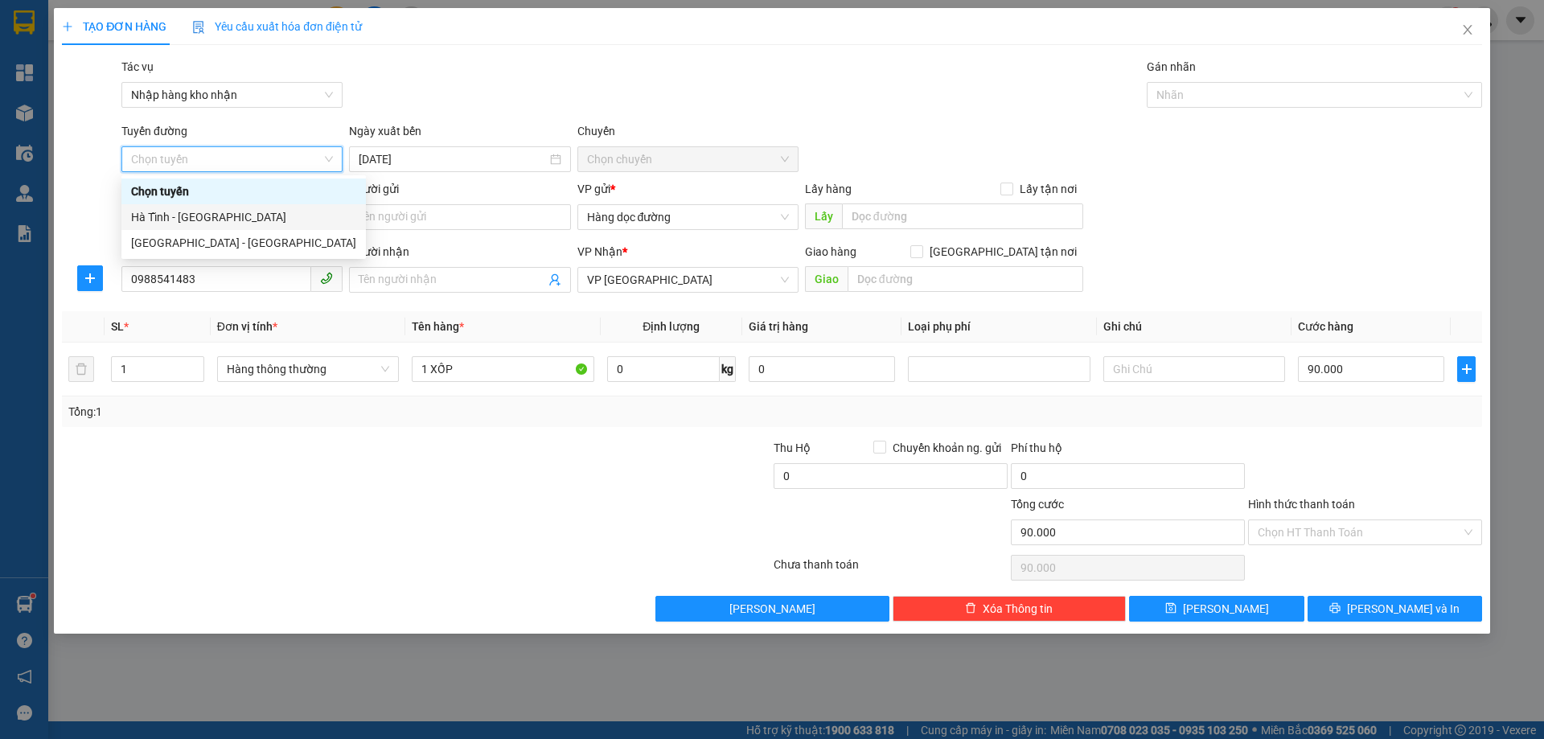
click at [173, 220] on div "Hà Tĩnh - [GEOGRAPHIC_DATA]" at bounding box center [243, 217] width 225 height 18
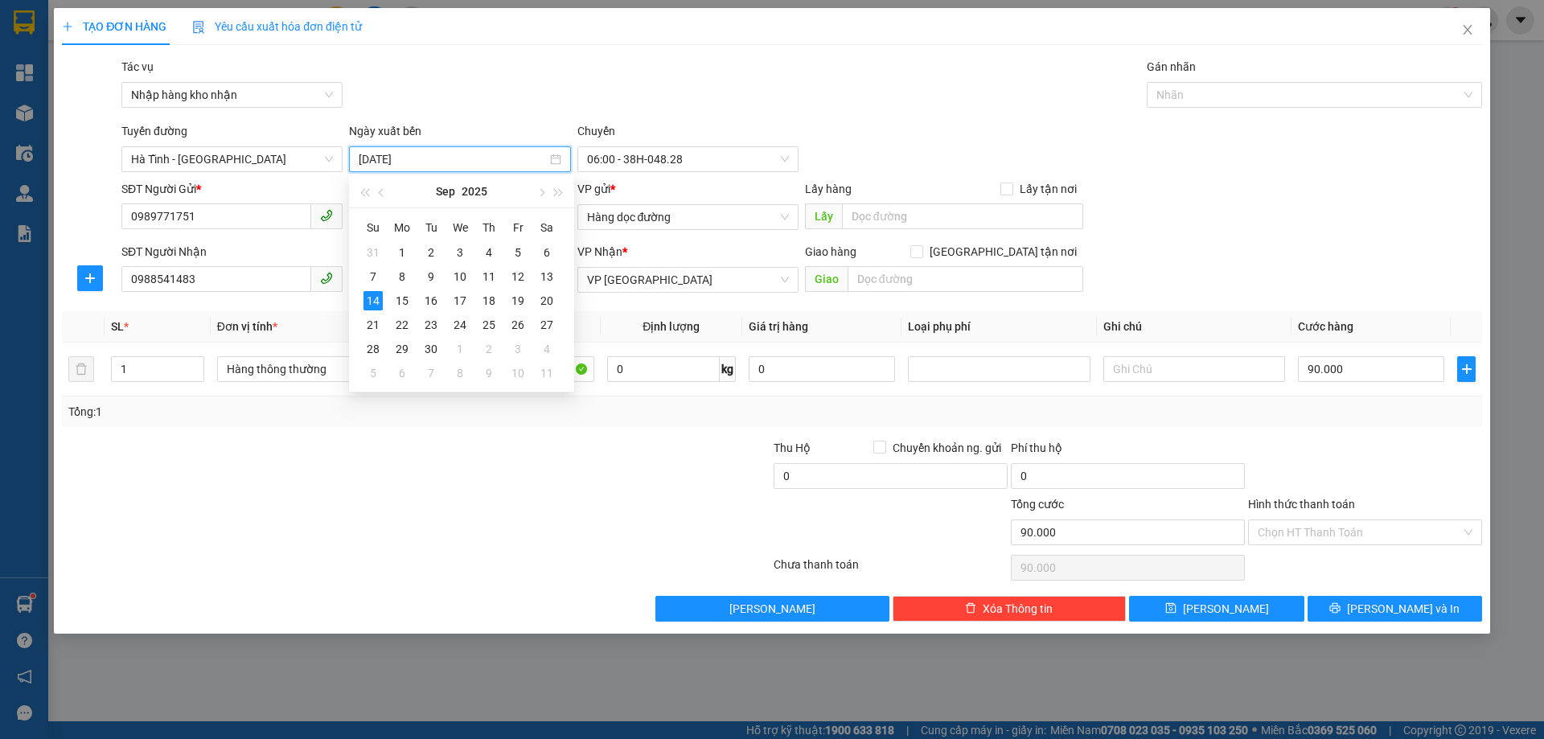
click at [482, 154] on input "[DATE]" at bounding box center [452, 159] width 187 height 18
click at [540, 277] on div "13" at bounding box center [546, 276] width 19 height 19
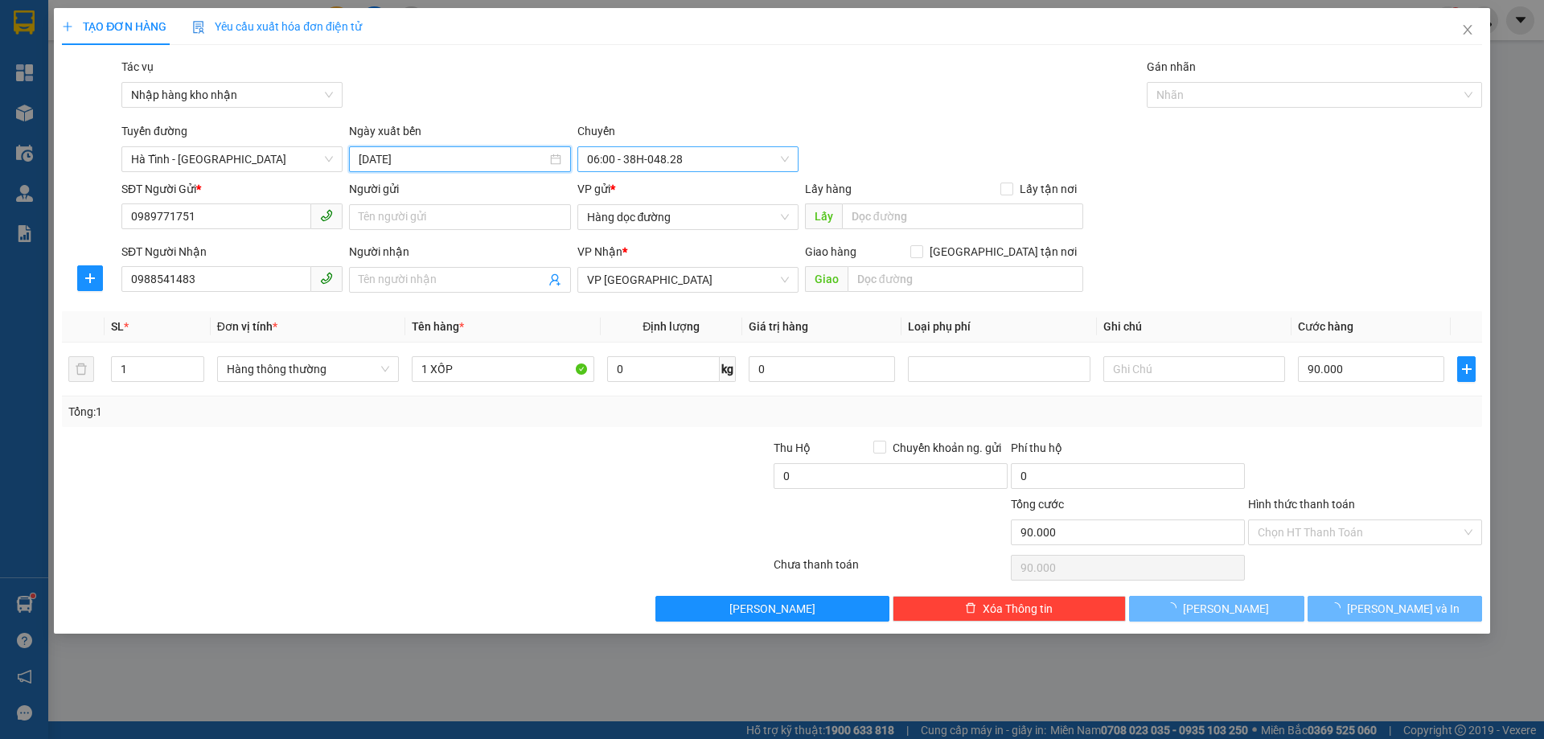
type input "[DATE]"
click at [672, 164] on span "06:00 - 38H-048.28" at bounding box center [688, 159] width 202 height 24
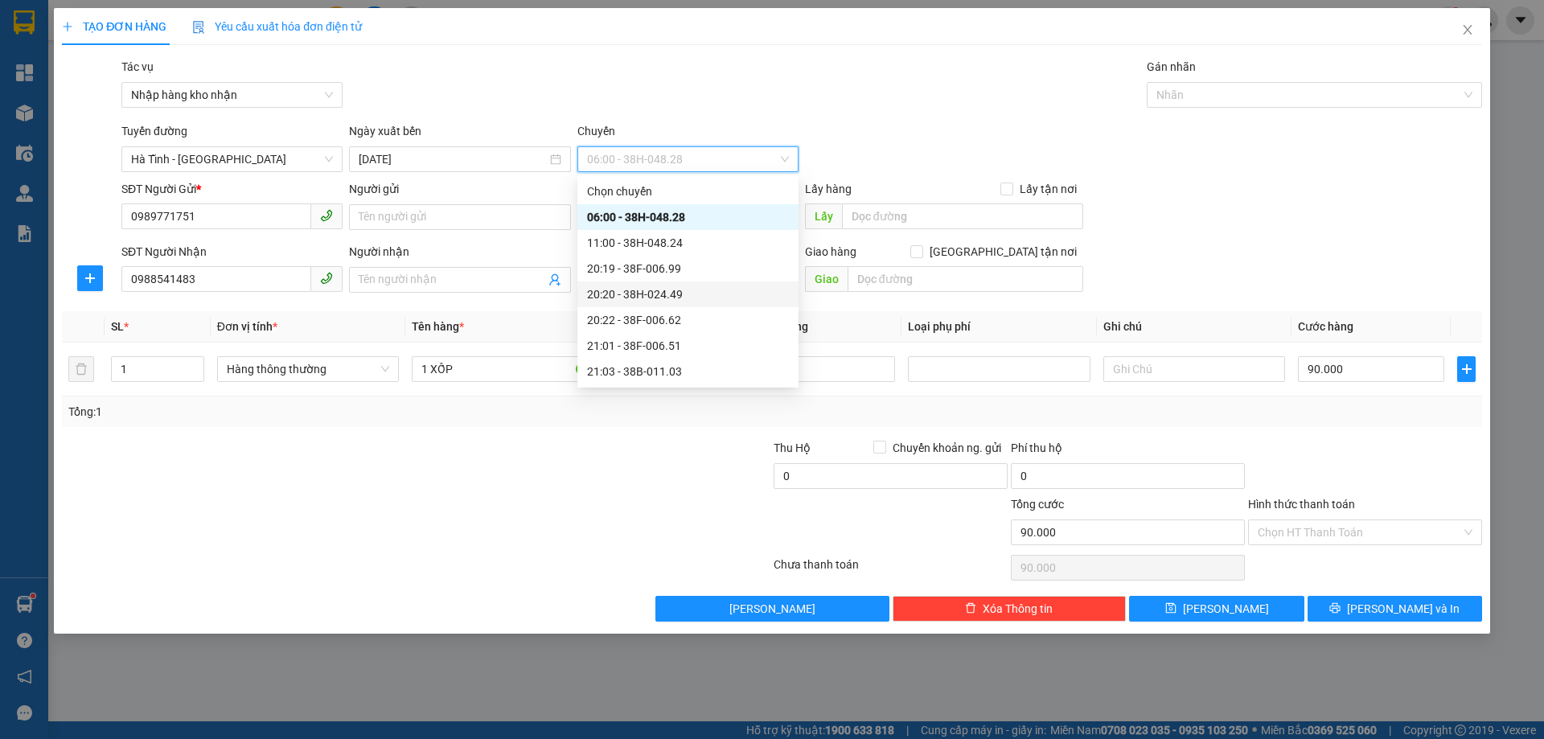
click at [698, 295] on div "20:20 - 38H-024.49" at bounding box center [688, 294] width 202 height 18
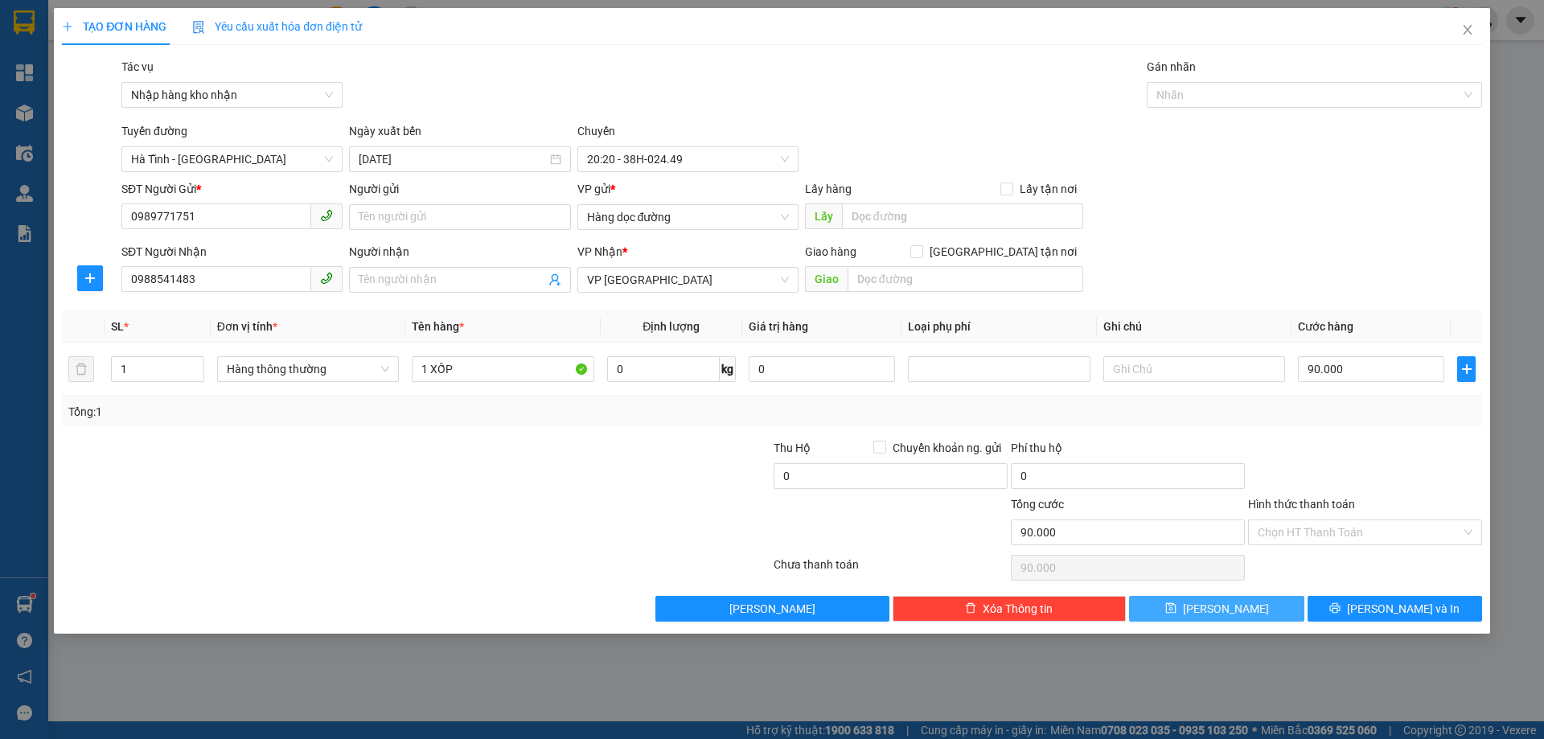
click at [1176, 614] on icon "save" at bounding box center [1170, 607] width 11 height 11
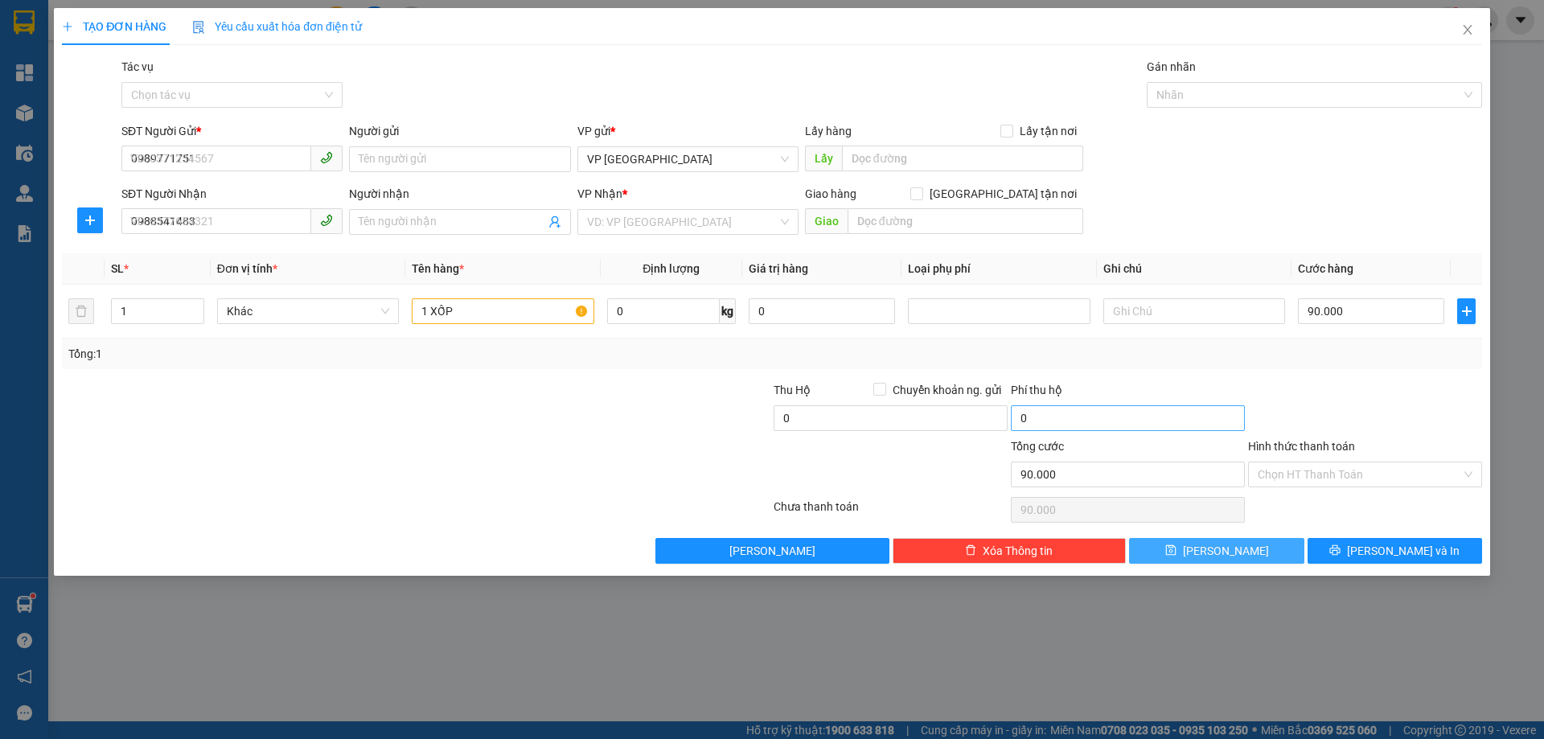
type input "0"
click at [1477, 34] on span "Close" at bounding box center [1467, 30] width 45 height 45
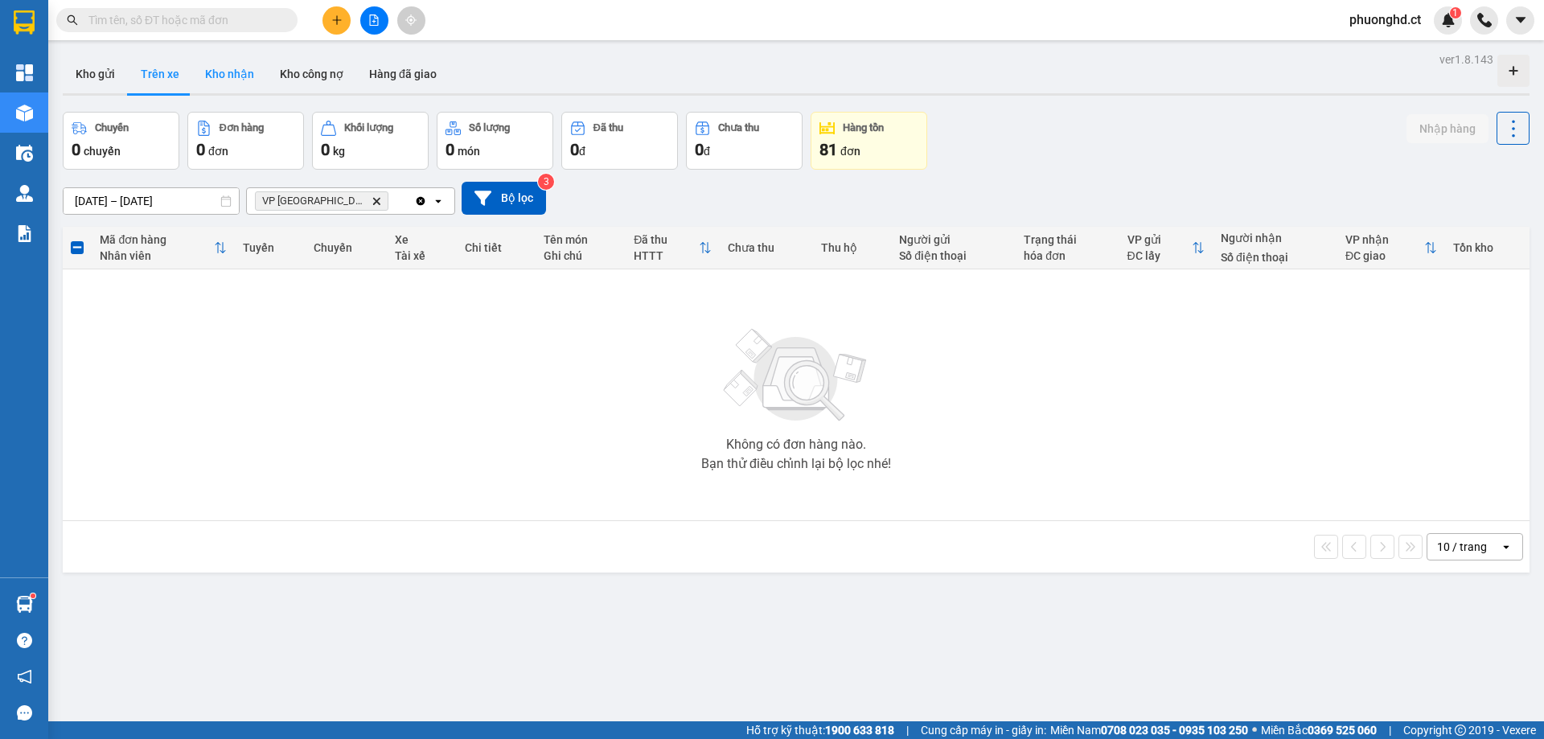
click at [232, 92] on button "Kho nhận" at bounding box center [229, 74] width 75 height 39
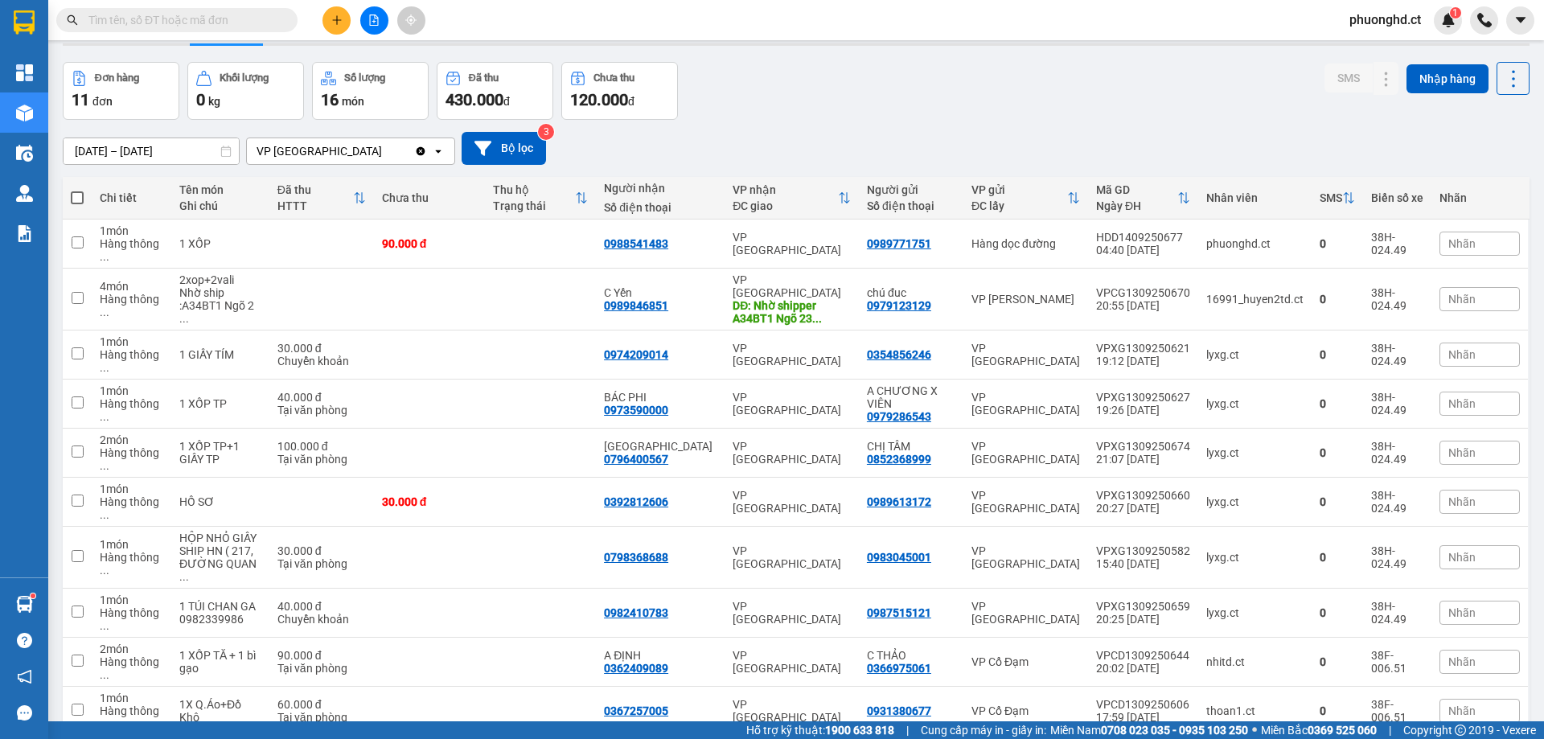
scroll to position [74, 0]
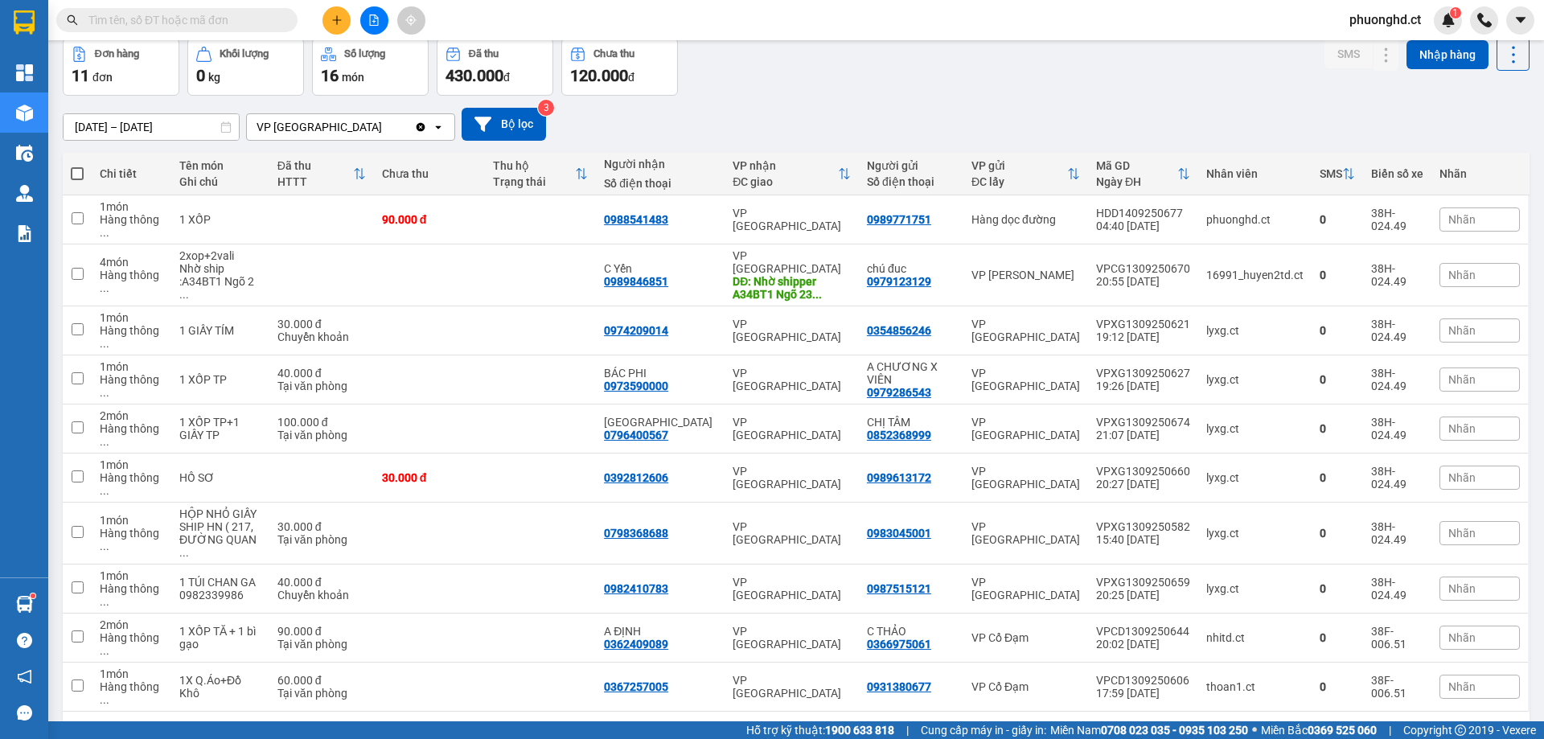
click at [1344, 725] on button "2" at bounding box center [1354, 737] width 24 height 24
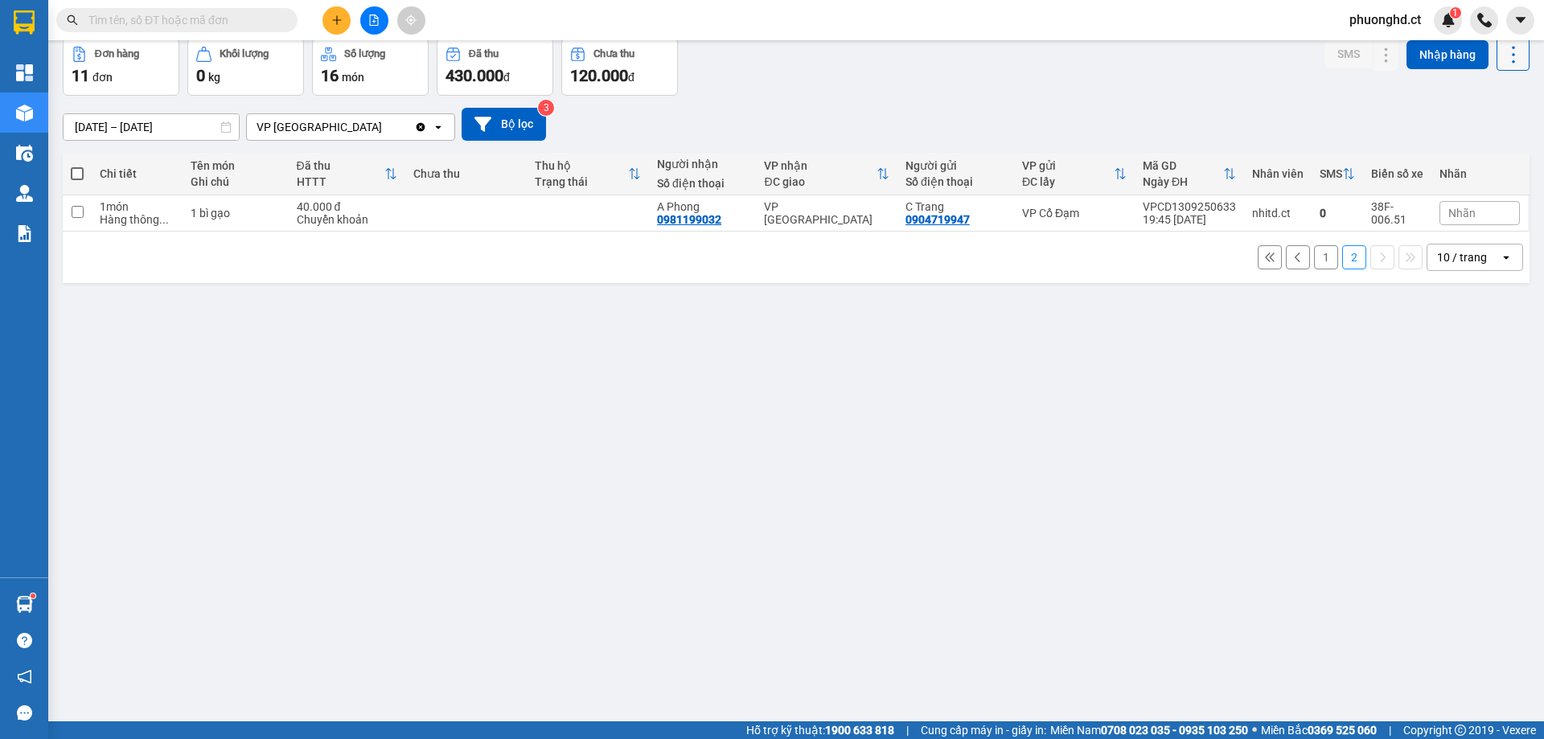
click at [1510, 64] on icon at bounding box center [1513, 54] width 23 height 23
click at [977, 101] on div "[DATE] – [DATE] Press the down arrow key to interact with the calendar and sele…" at bounding box center [796, 124] width 1467 height 57
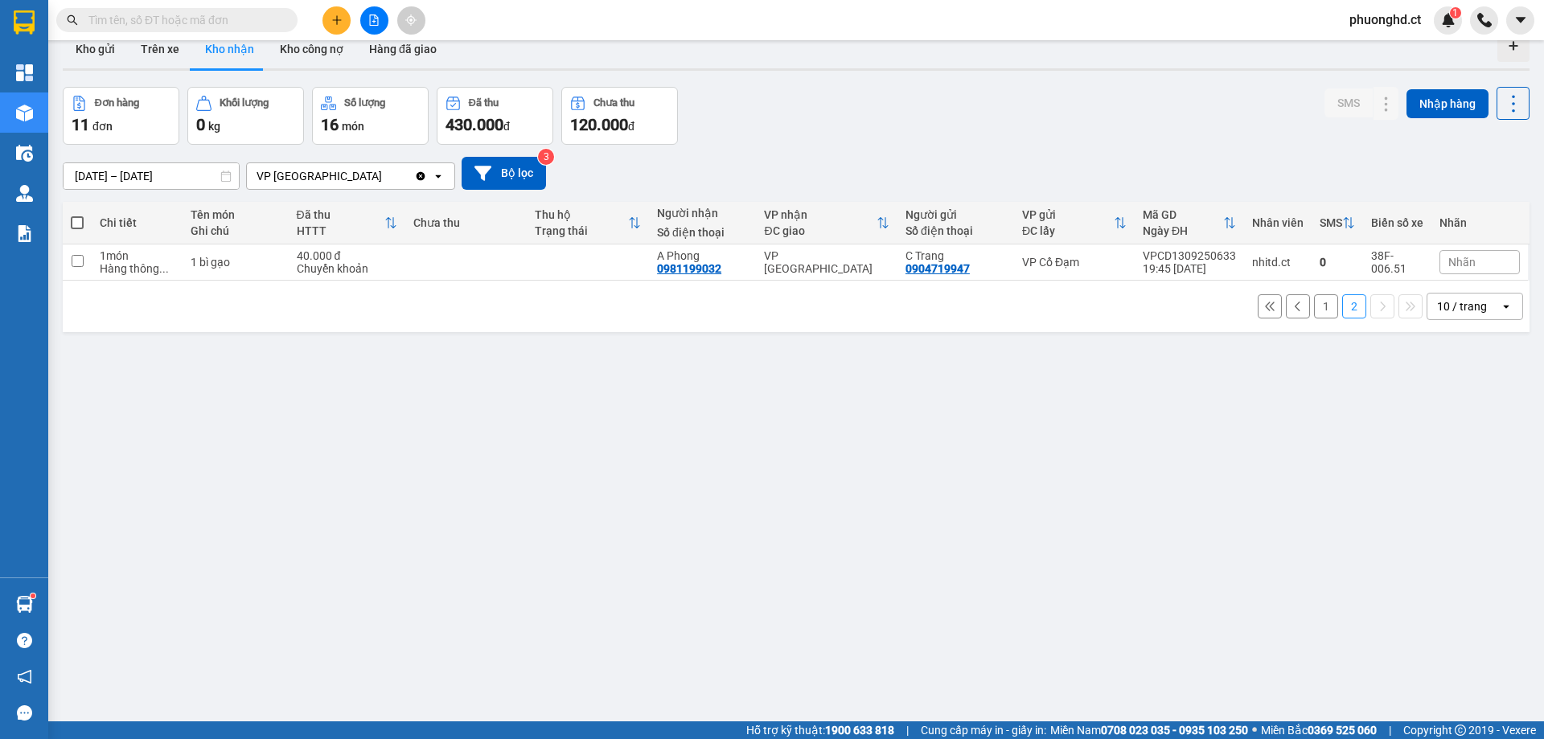
scroll to position [0, 0]
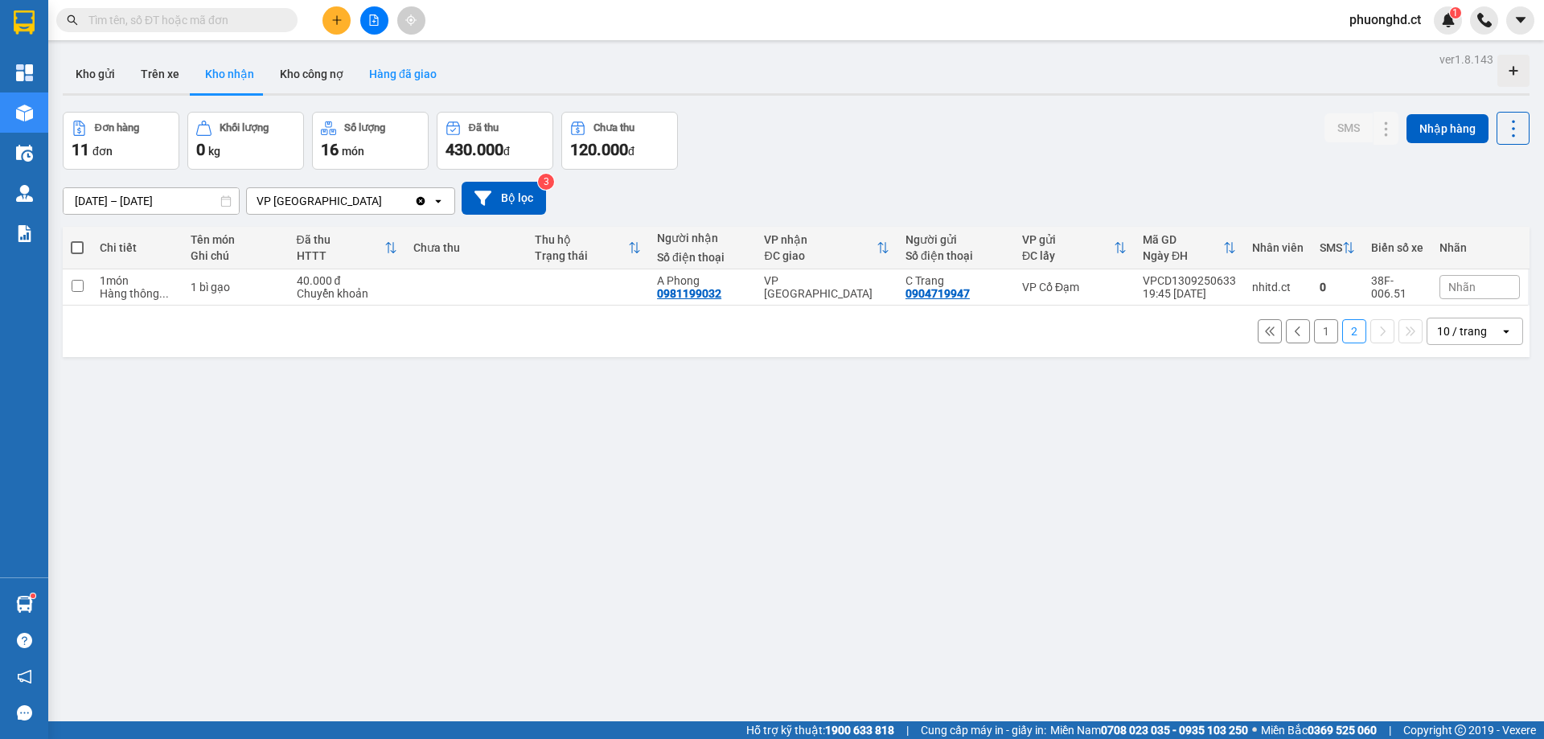
click at [378, 78] on button "Hàng đã giao" at bounding box center [402, 74] width 93 height 39
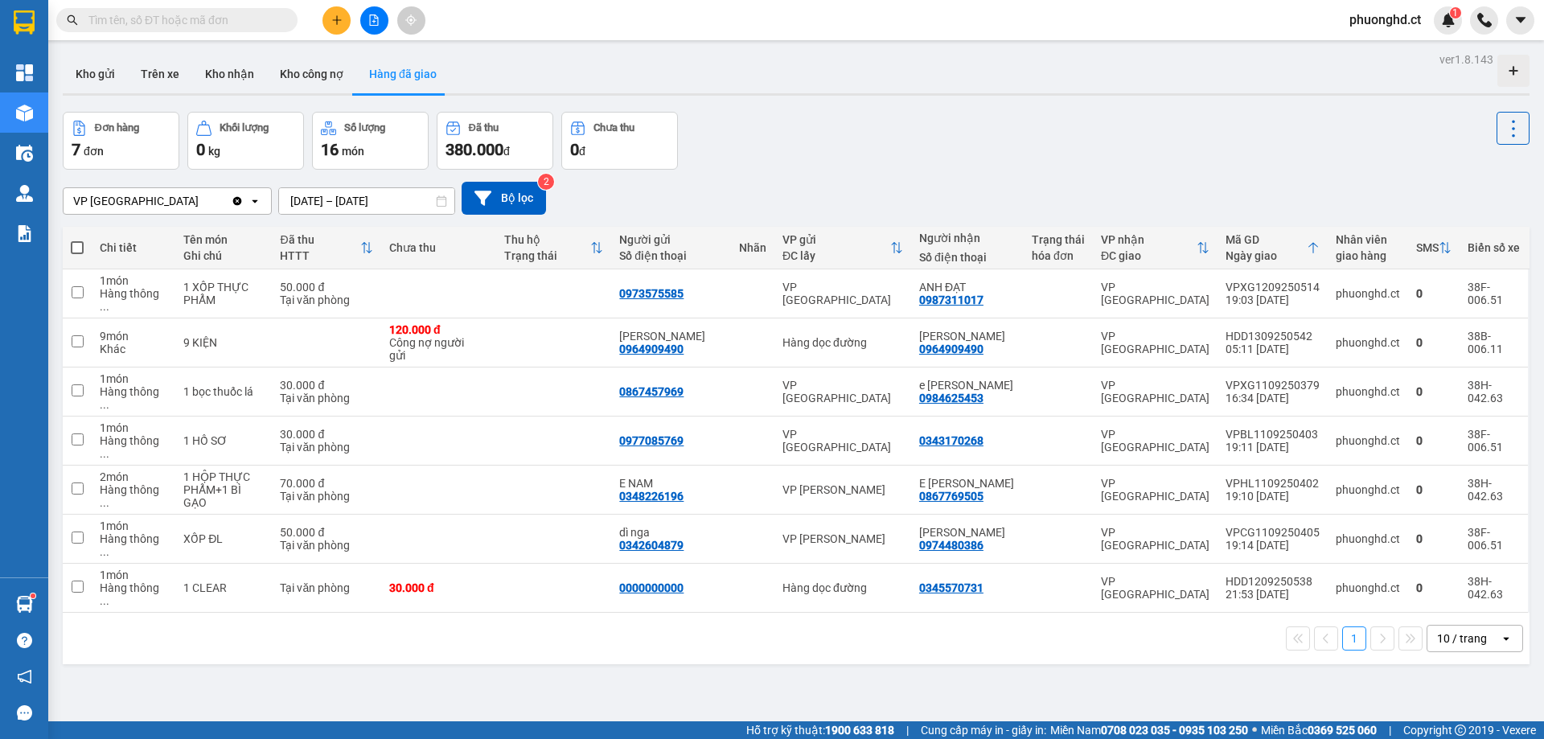
click at [1519, 126] on div "ver 1.8.143 Kho gửi Trên xe Kho nhận Kho công nợ Hàng đã giao Đơn hàng 7 đơn Kh…" at bounding box center [796, 417] width 1480 height 739
click at [1515, 126] on button at bounding box center [1512, 128] width 33 height 33
click at [1515, 129] on button at bounding box center [1512, 128] width 33 height 33
click at [73, 259] on th at bounding box center [77, 248] width 29 height 43
click at [82, 240] on label at bounding box center [77, 248] width 13 height 16
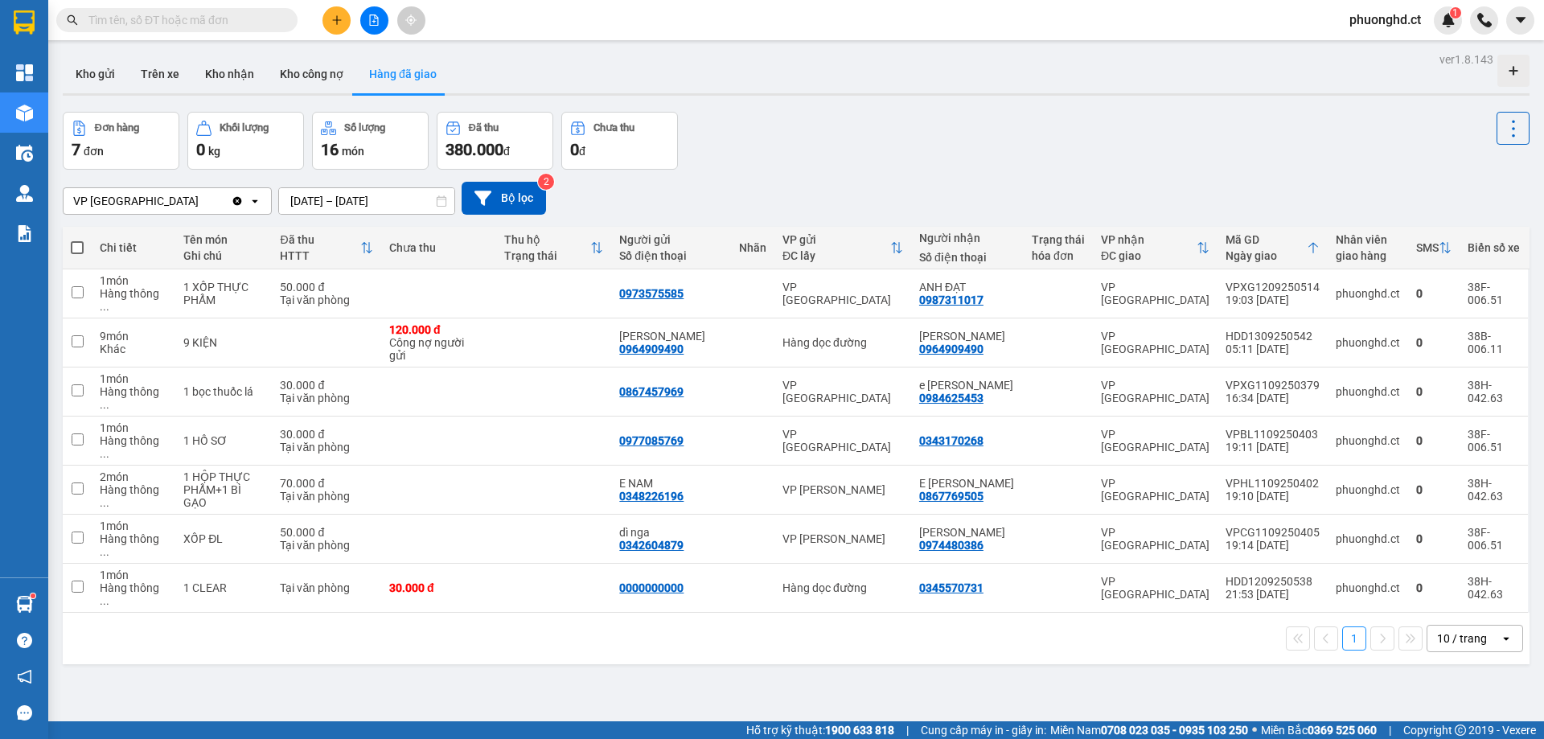
click at [77, 240] on input "checkbox" at bounding box center [77, 240] width 0 height 0
checkbox input "true"
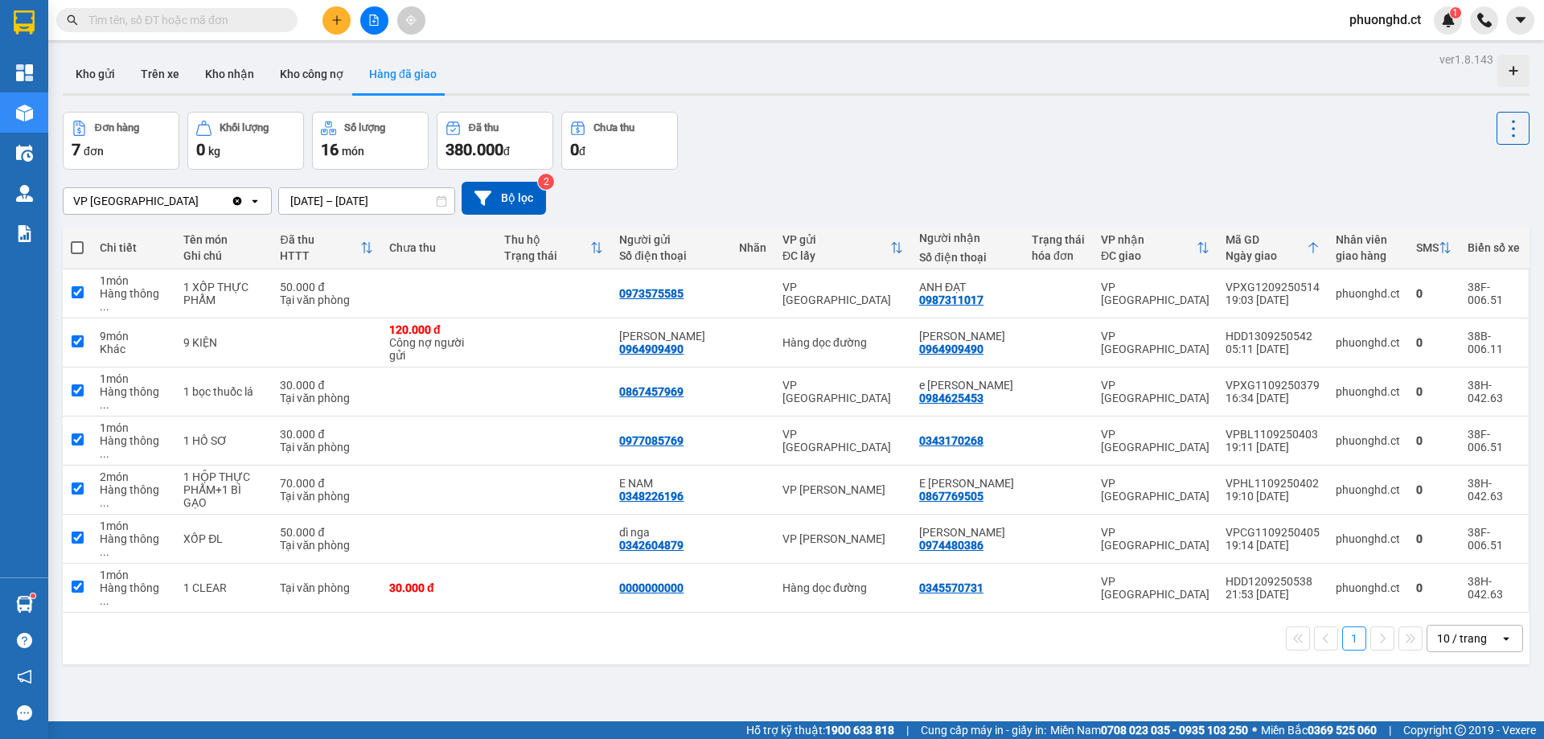
checkbox input "true"
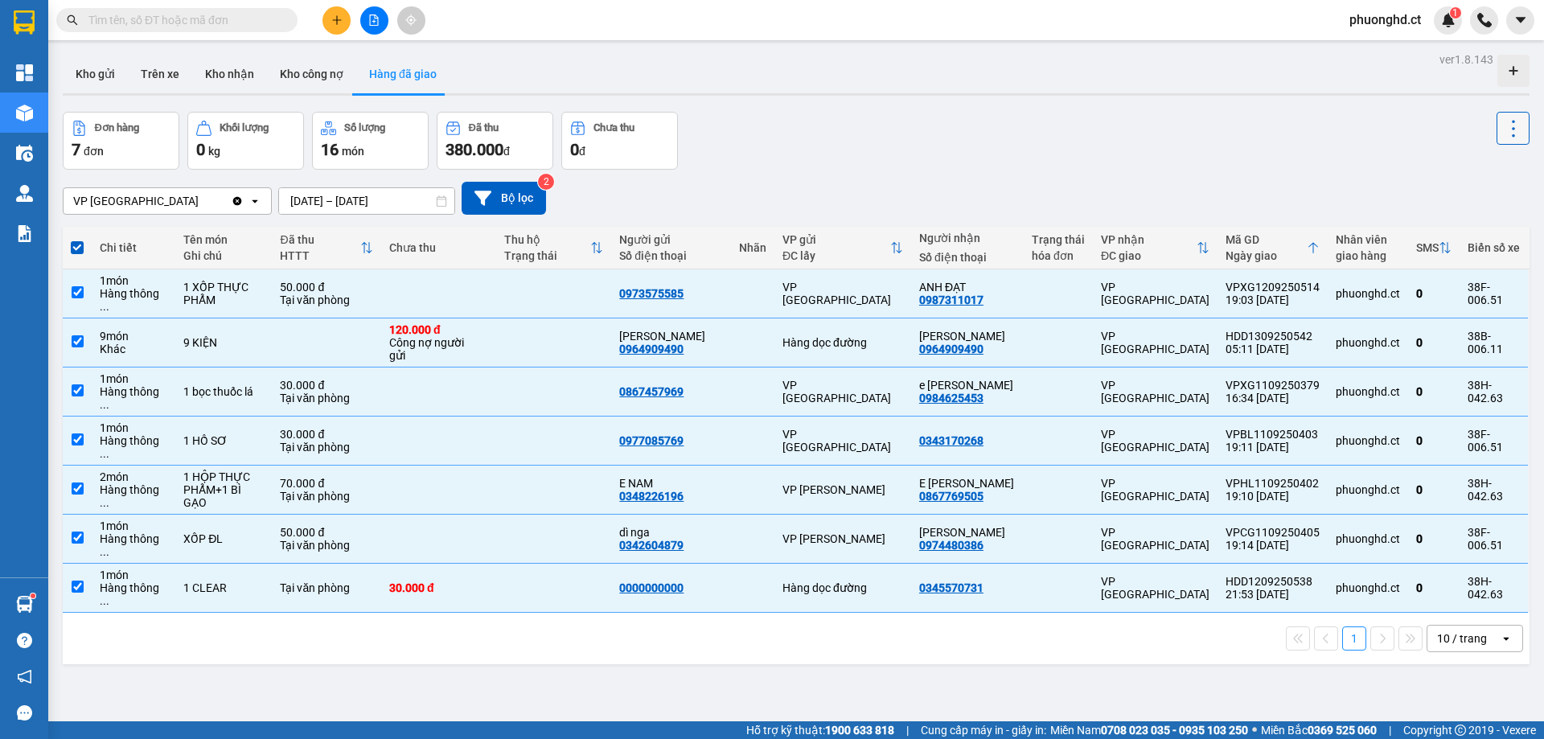
click at [1504, 123] on icon at bounding box center [1513, 128] width 23 height 23
drag, startPoint x: 1133, startPoint y: 193, endPoint x: 783, endPoint y: 152, distance: 352.2
click at [1131, 194] on div "VP [GEOGRAPHIC_DATA] Clear value open [DATE] – [DATE] Press the down arrow key …" at bounding box center [796, 198] width 1467 height 33
click at [232, 82] on button "Kho nhận" at bounding box center [229, 74] width 75 height 39
